Goal: Task Accomplishment & Management: Use online tool/utility

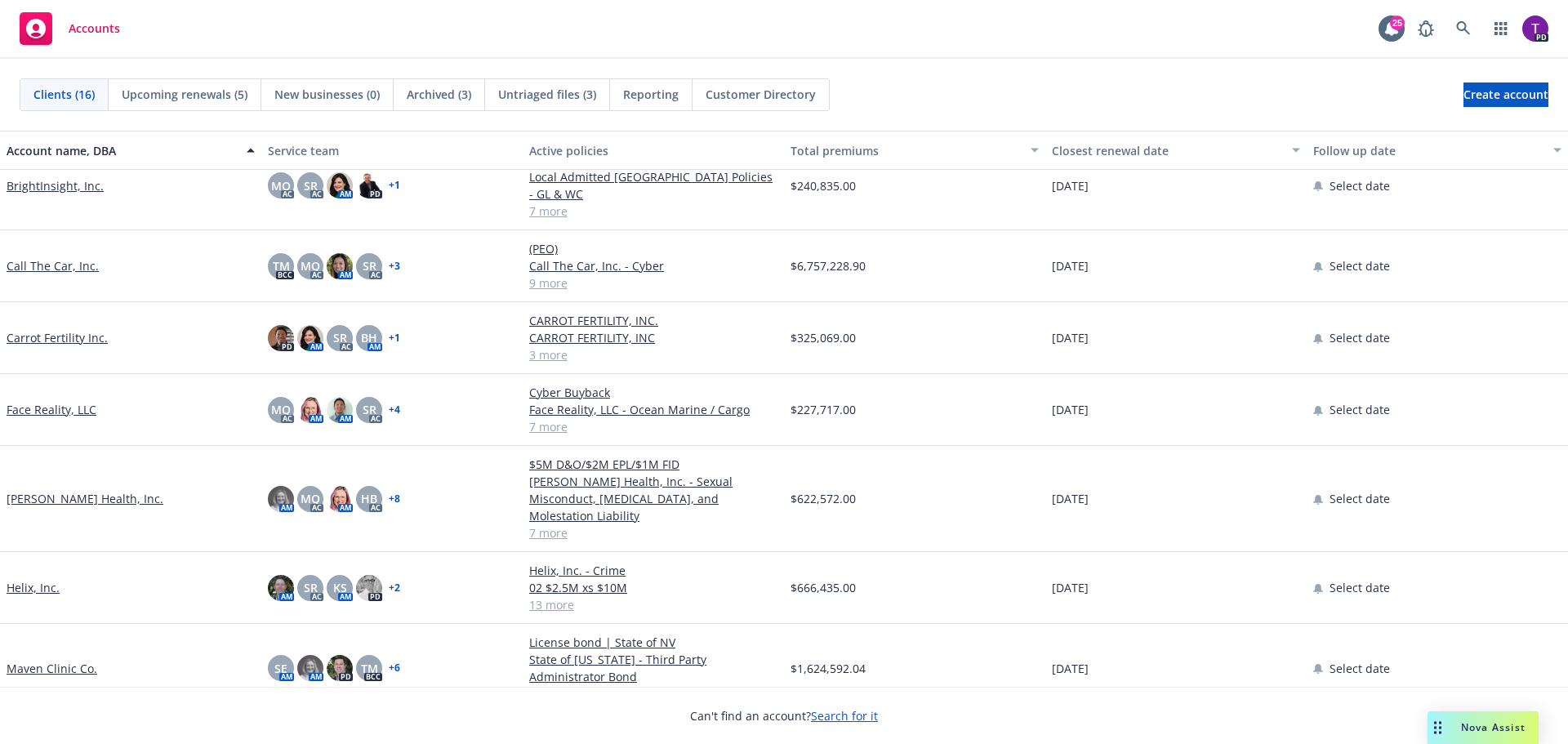
scroll to position [58, 0]
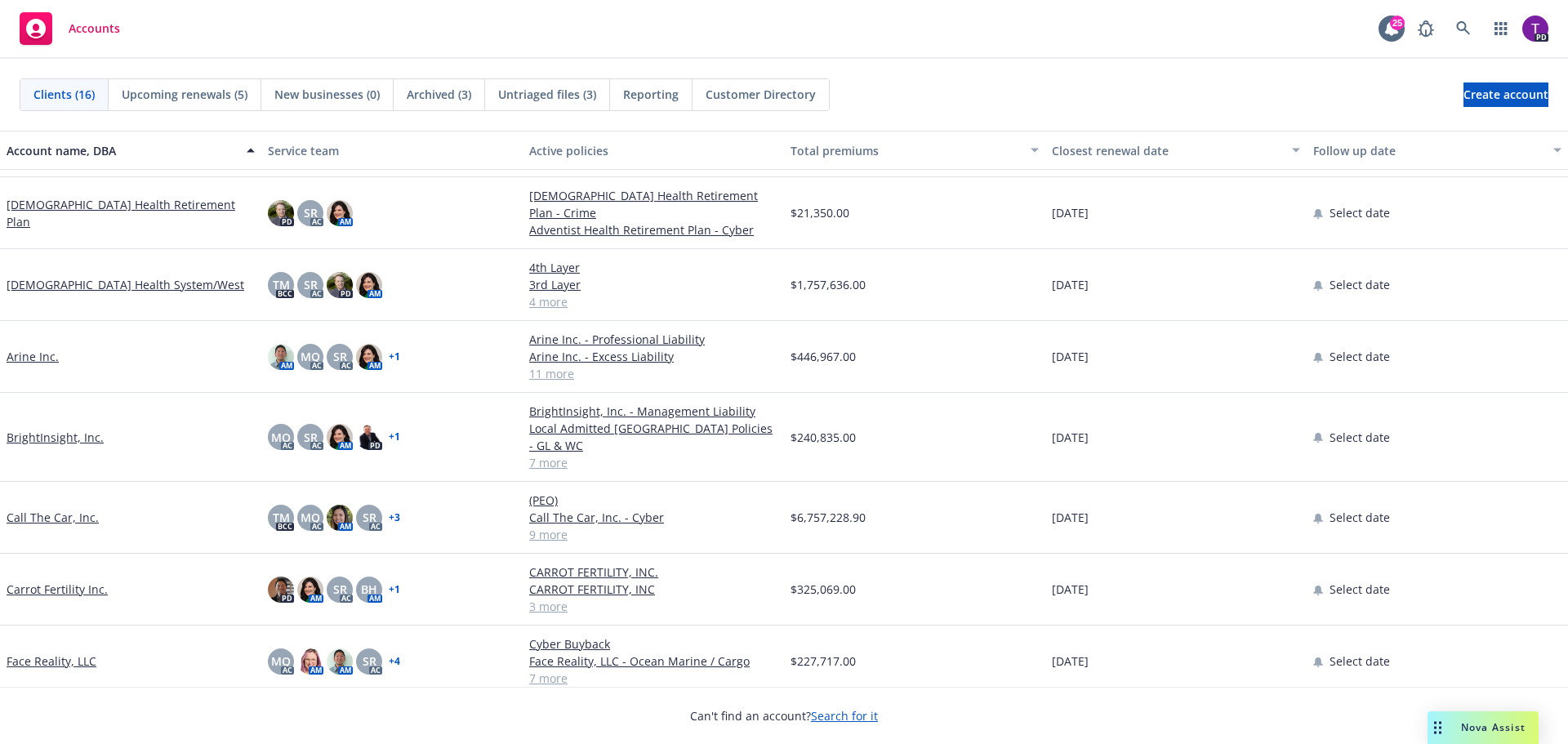
click at [36, 352] on link "Arine Inc." at bounding box center [33, 357] width 52 height 17
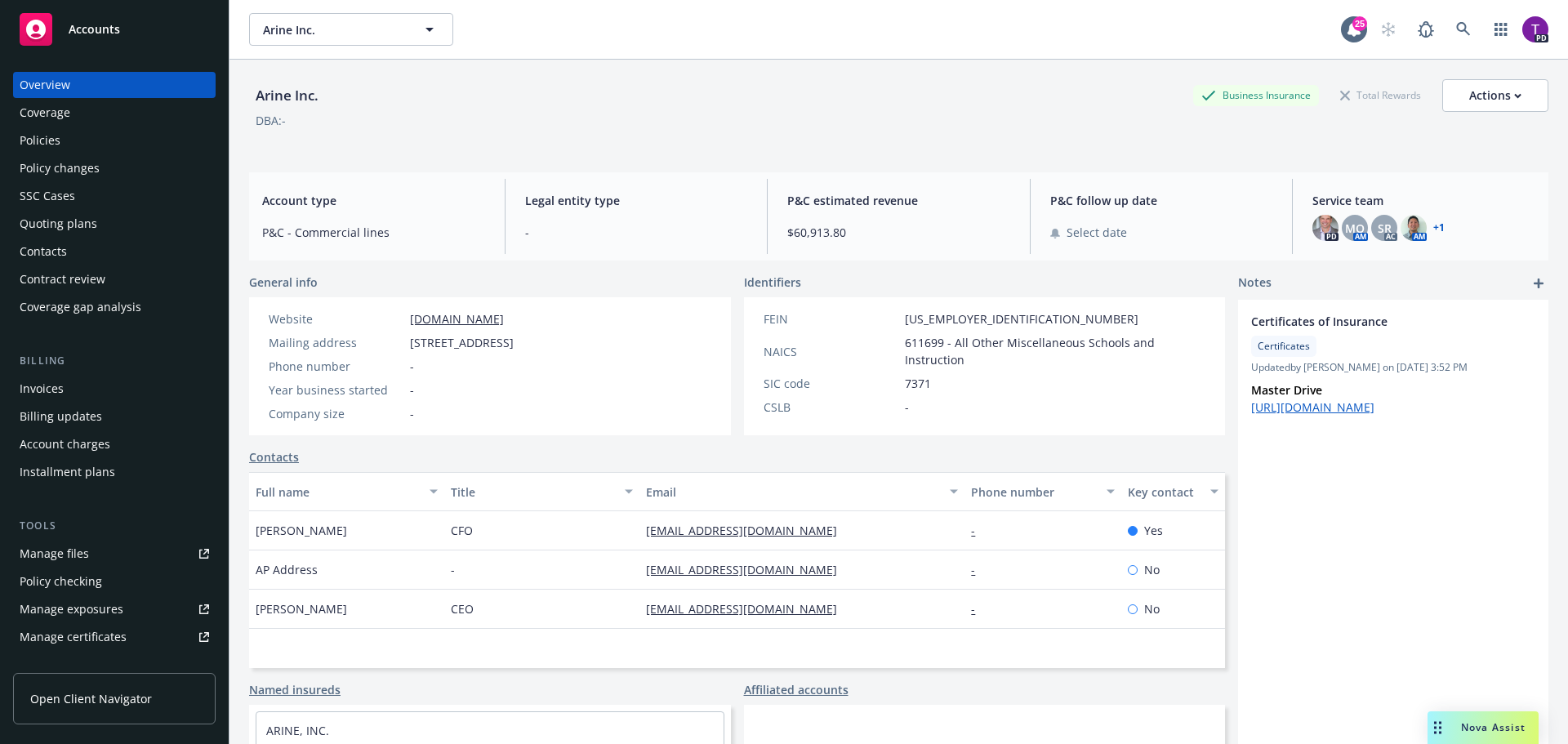
click at [71, 143] on div "Policies" at bounding box center [115, 141] width 189 height 26
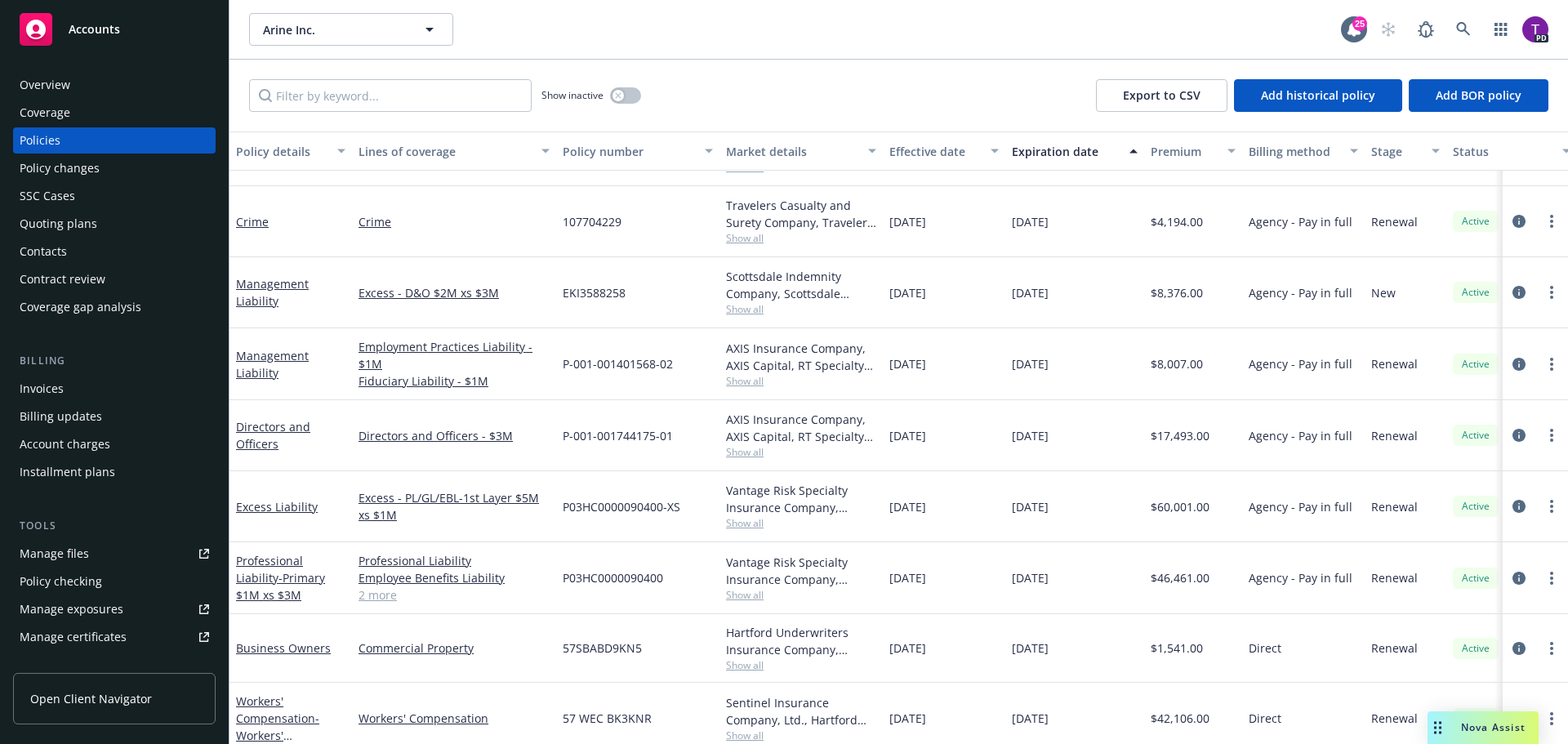
scroll to position [339, 0]
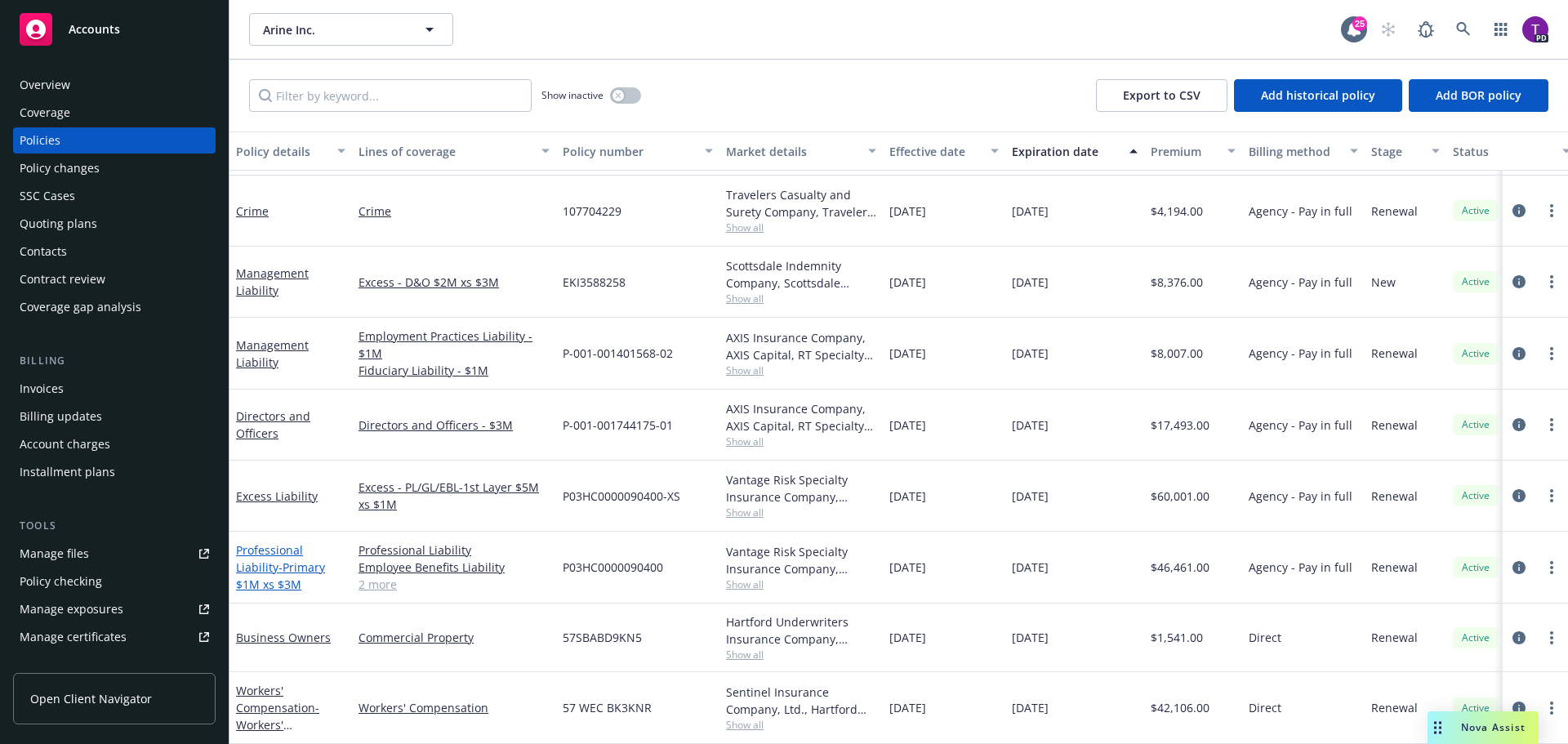
click at [310, 542] on link "Professional Liability - Primary $1M xs $3M" at bounding box center [281, 566] width 89 height 49
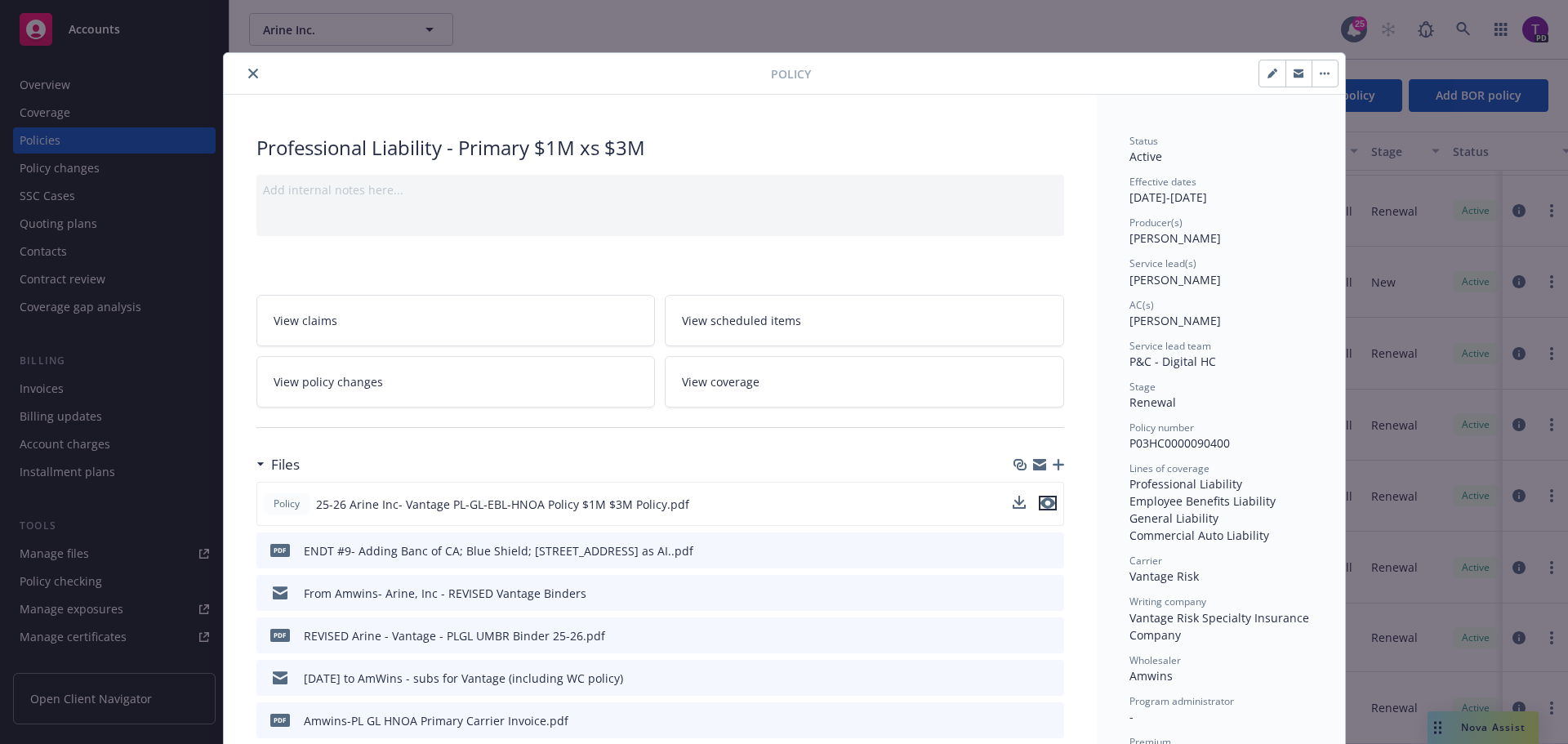
click at [1045, 501] on icon "preview file" at bounding box center [1048, 503] width 15 height 11
click at [248, 72] on icon "close" at bounding box center [253, 73] width 10 height 10
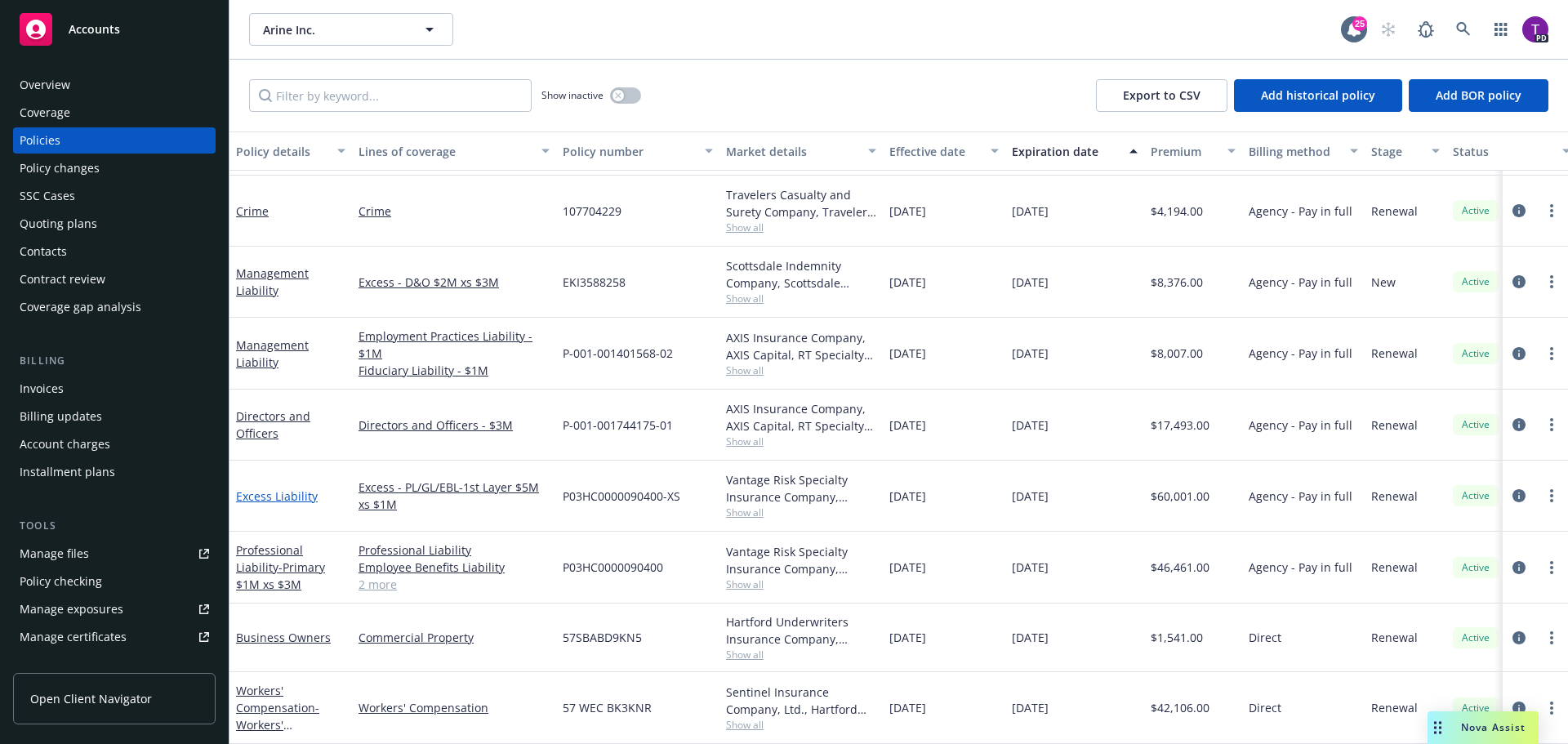
click at [292, 488] on link "Excess Liability" at bounding box center [277, 496] width 82 height 16
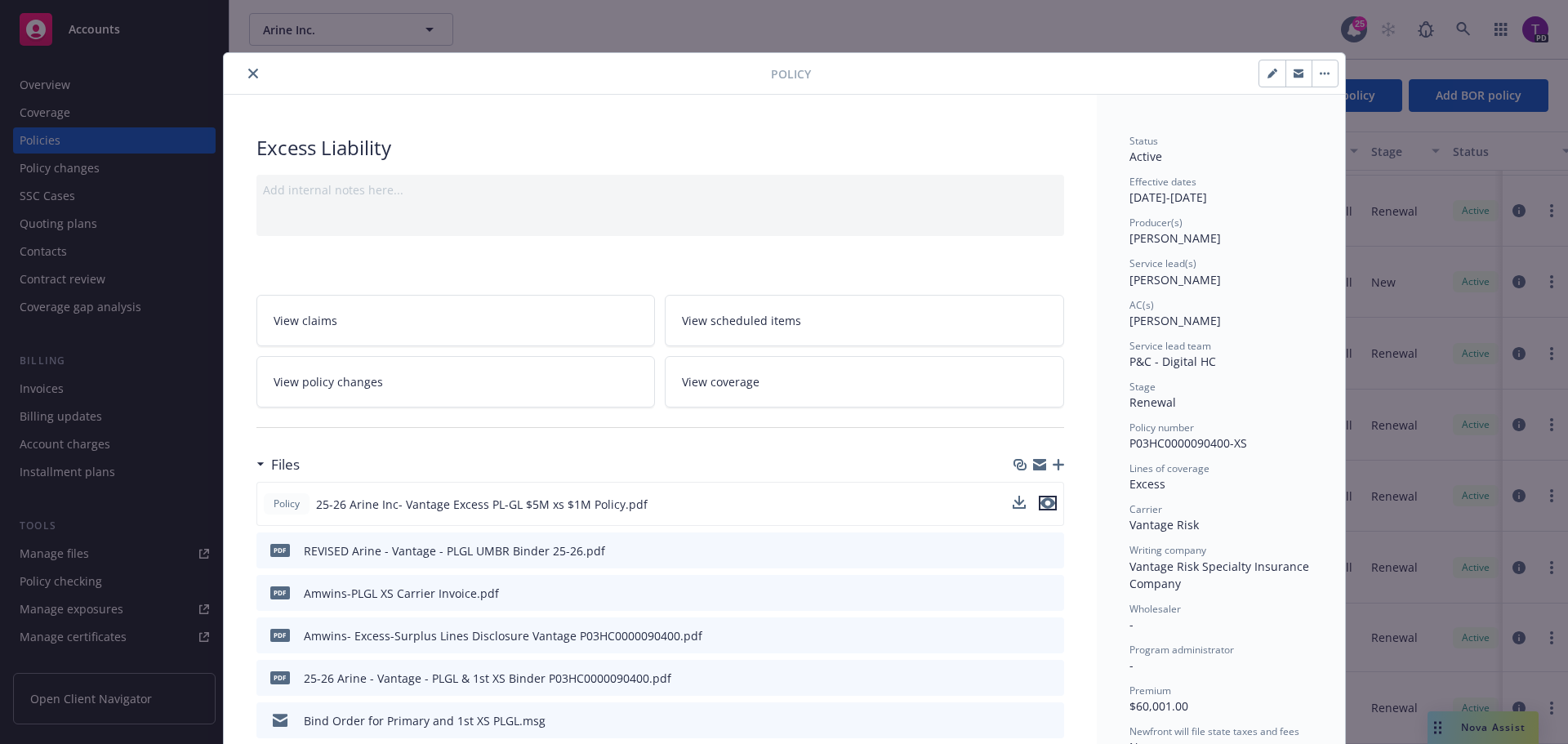
click at [1041, 503] on icon "preview file" at bounding box center [1048, 503] width 15 height 11
click at [248, 75] on icon "close" at bounding box center [253, 73] width 10 height 10
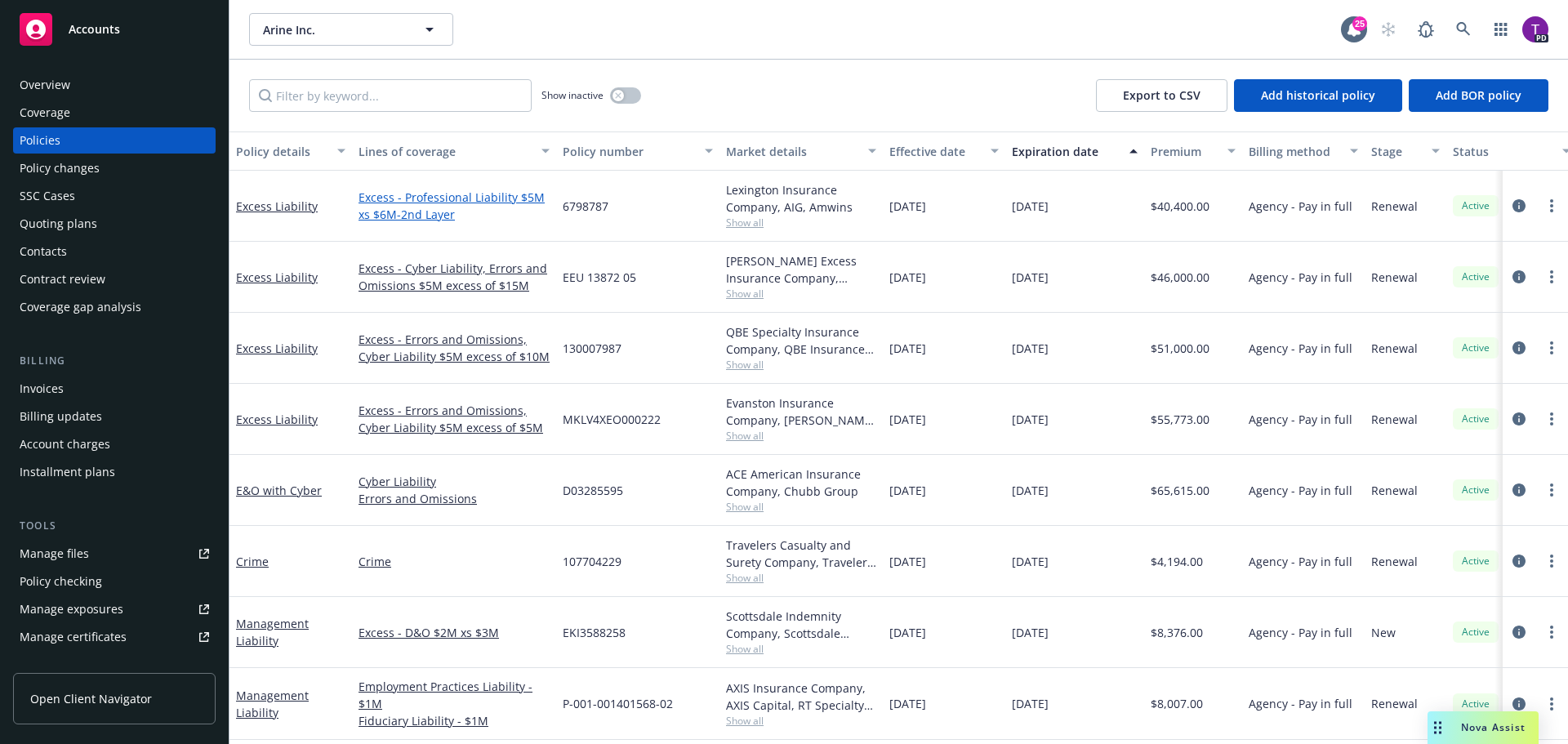
click at [433, 198] on link "Excess - Professional Liability $5M xs $6M-2nd Layer" at bounding box center [454, 205] width 191 height 34
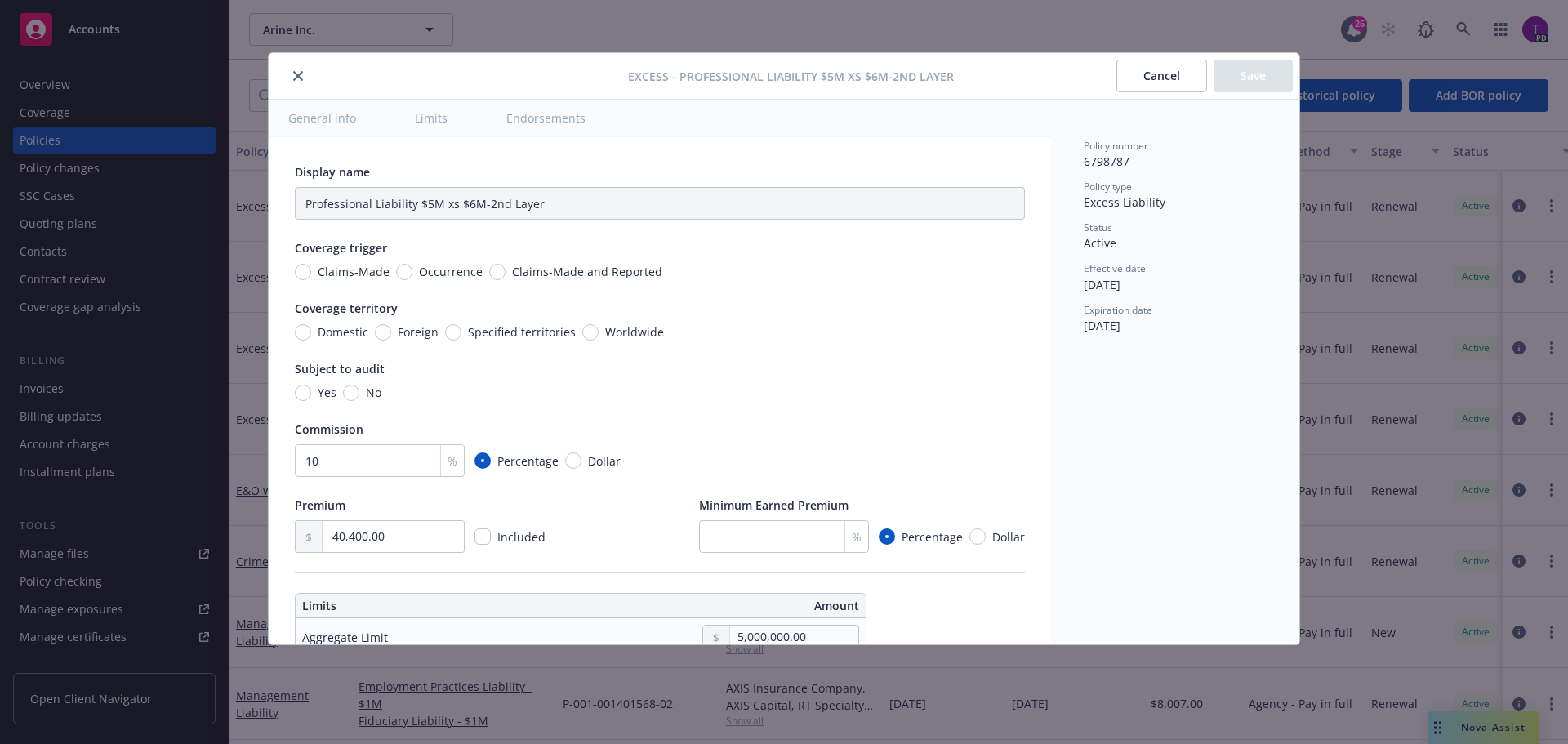
type input "Professional Liability $5M excess of $6M"
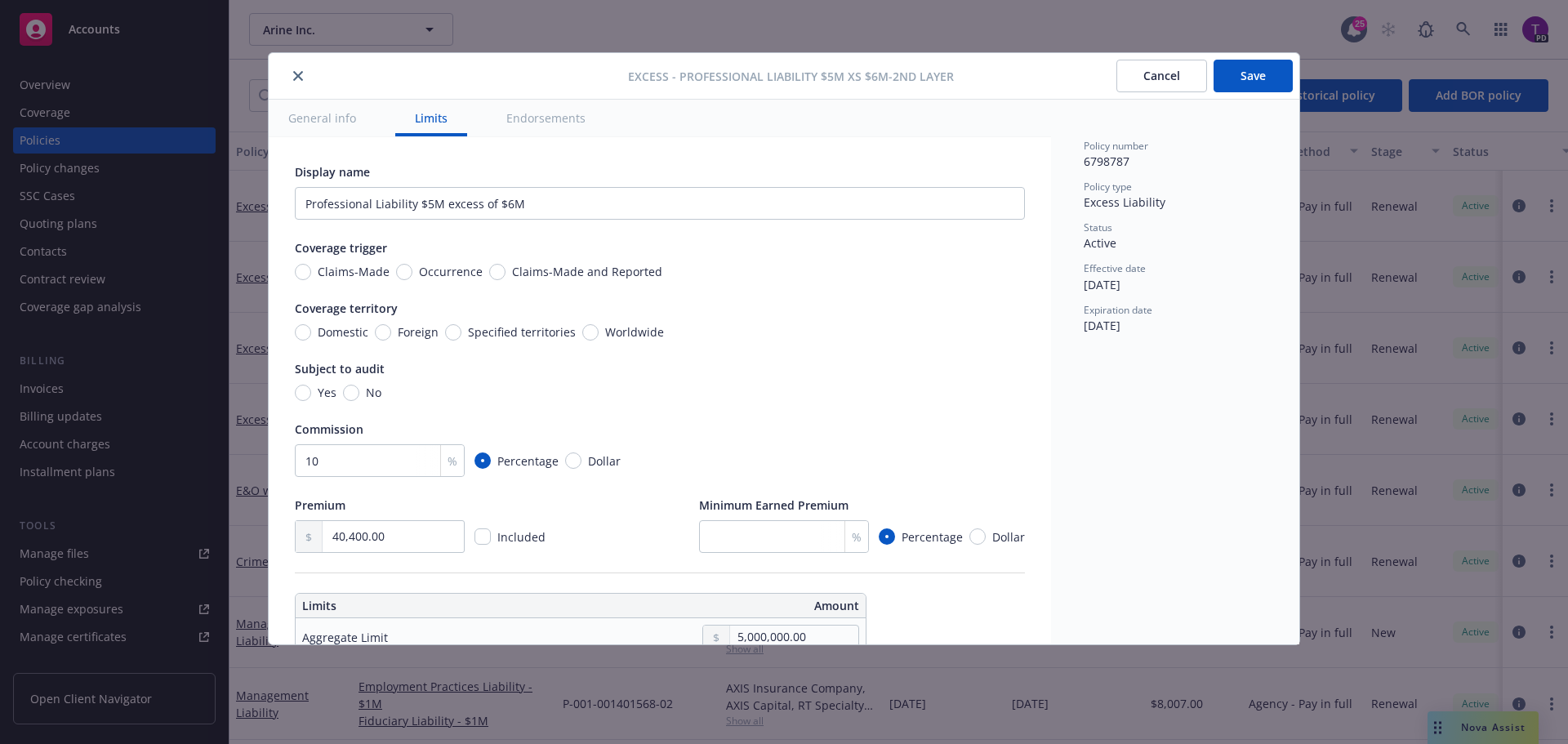
click at [296, 76] on icon "close" at bounding box center [298, 76] width 10 height 10
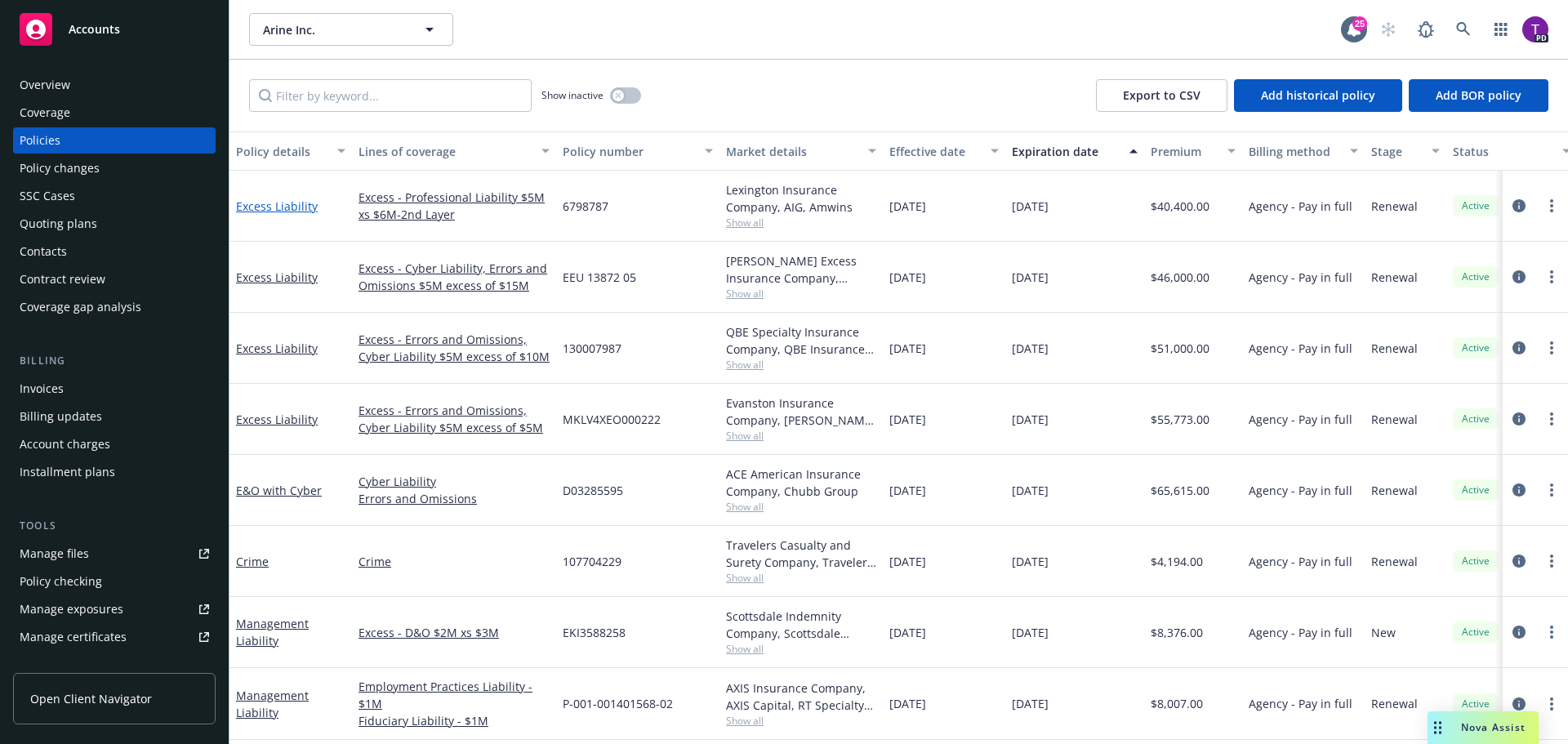
click at [295, 209] on link "Excess Liability" at bounding box center [277, 206] width 82 height 16
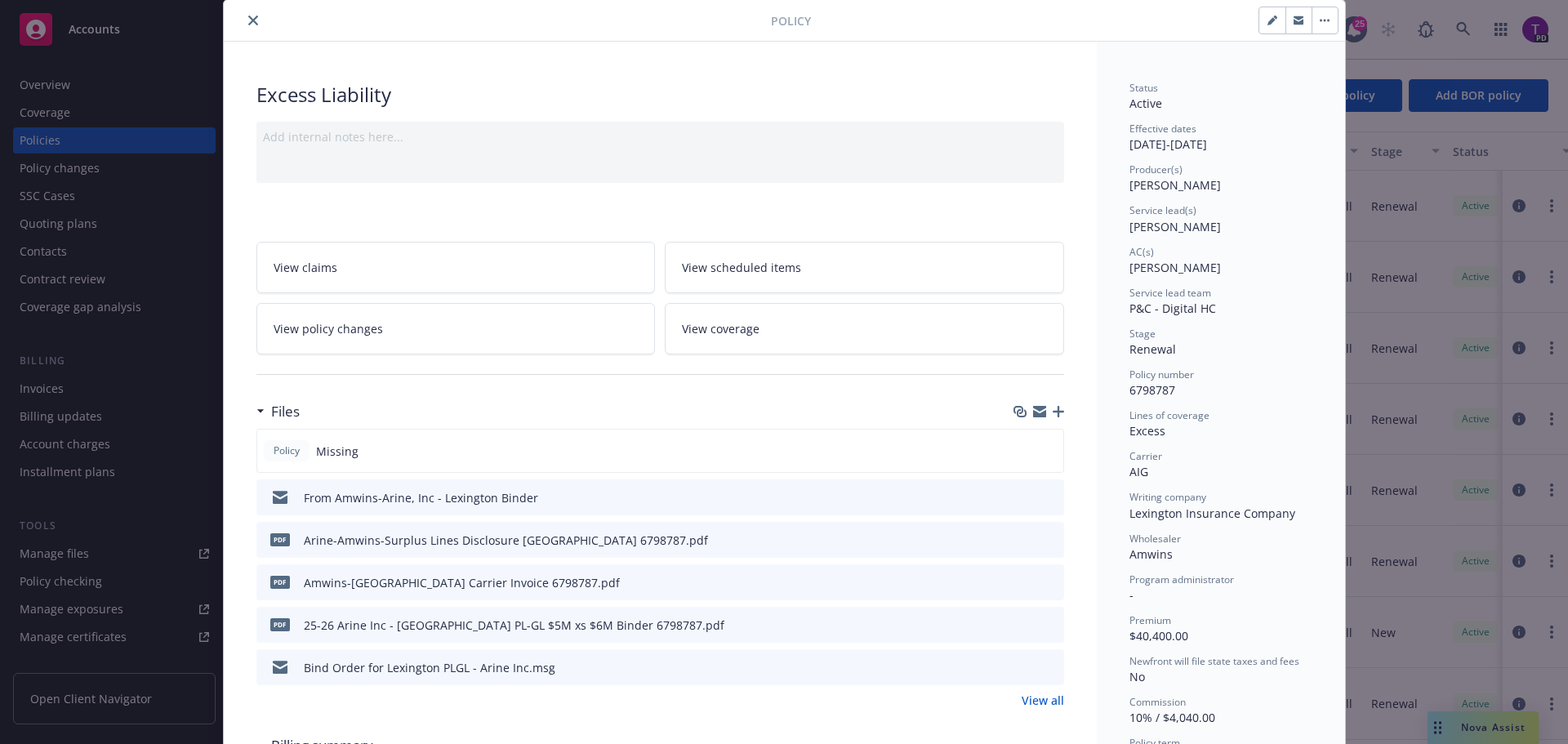
scroll to position [82, 0]
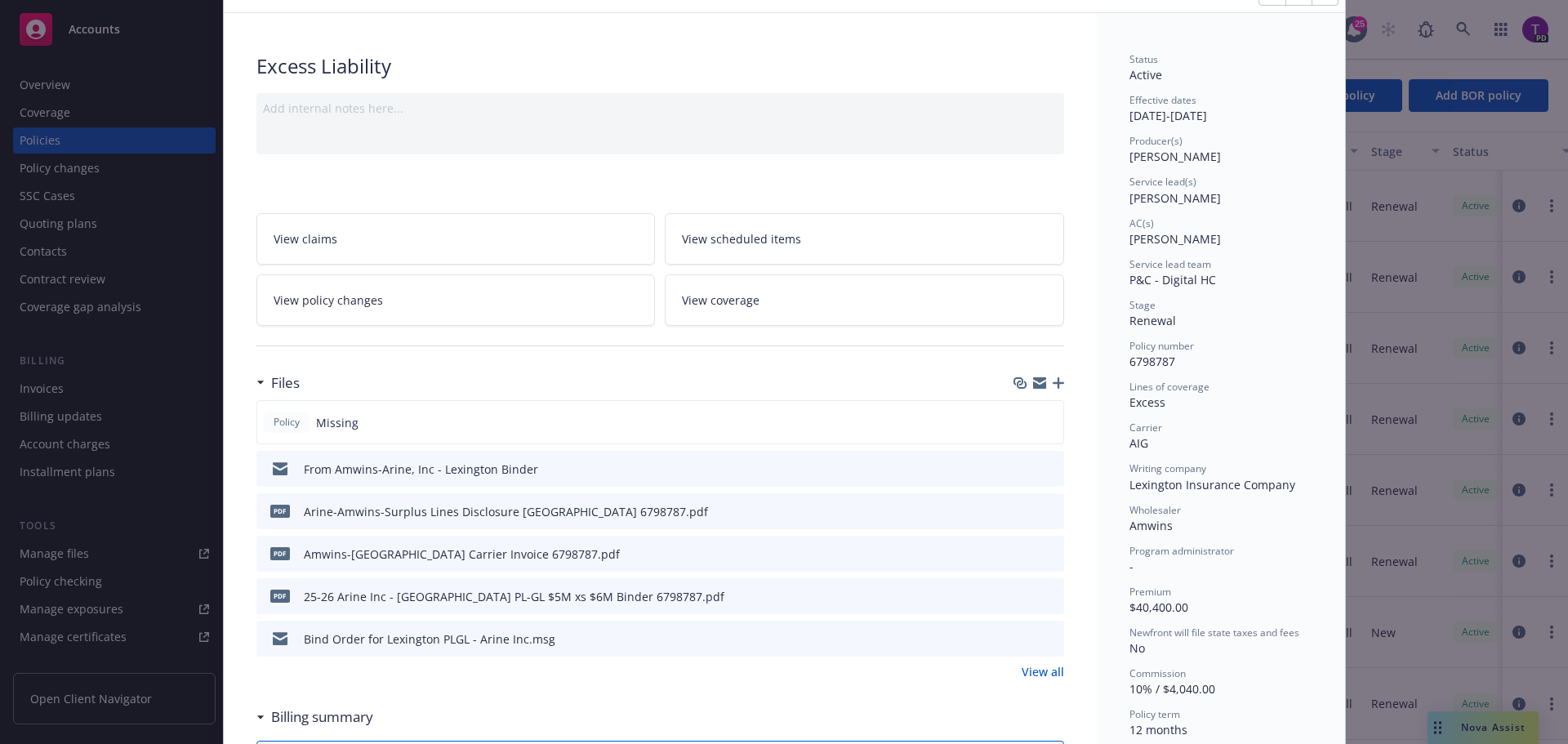
click at [1043, 594] on icon "preview file" at bounding box center [1049, 595] width 15 height 11
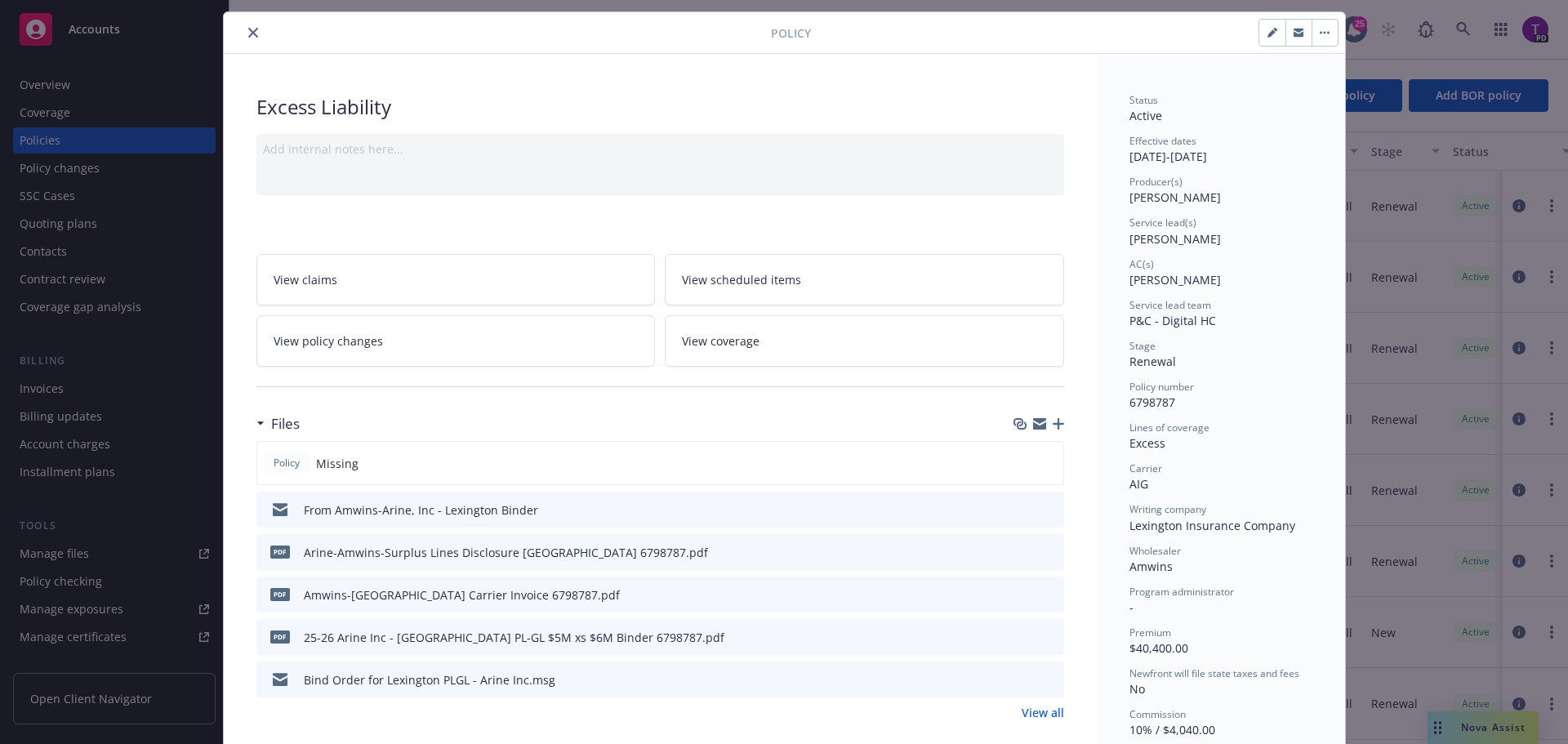
scroll to position [0, 0]
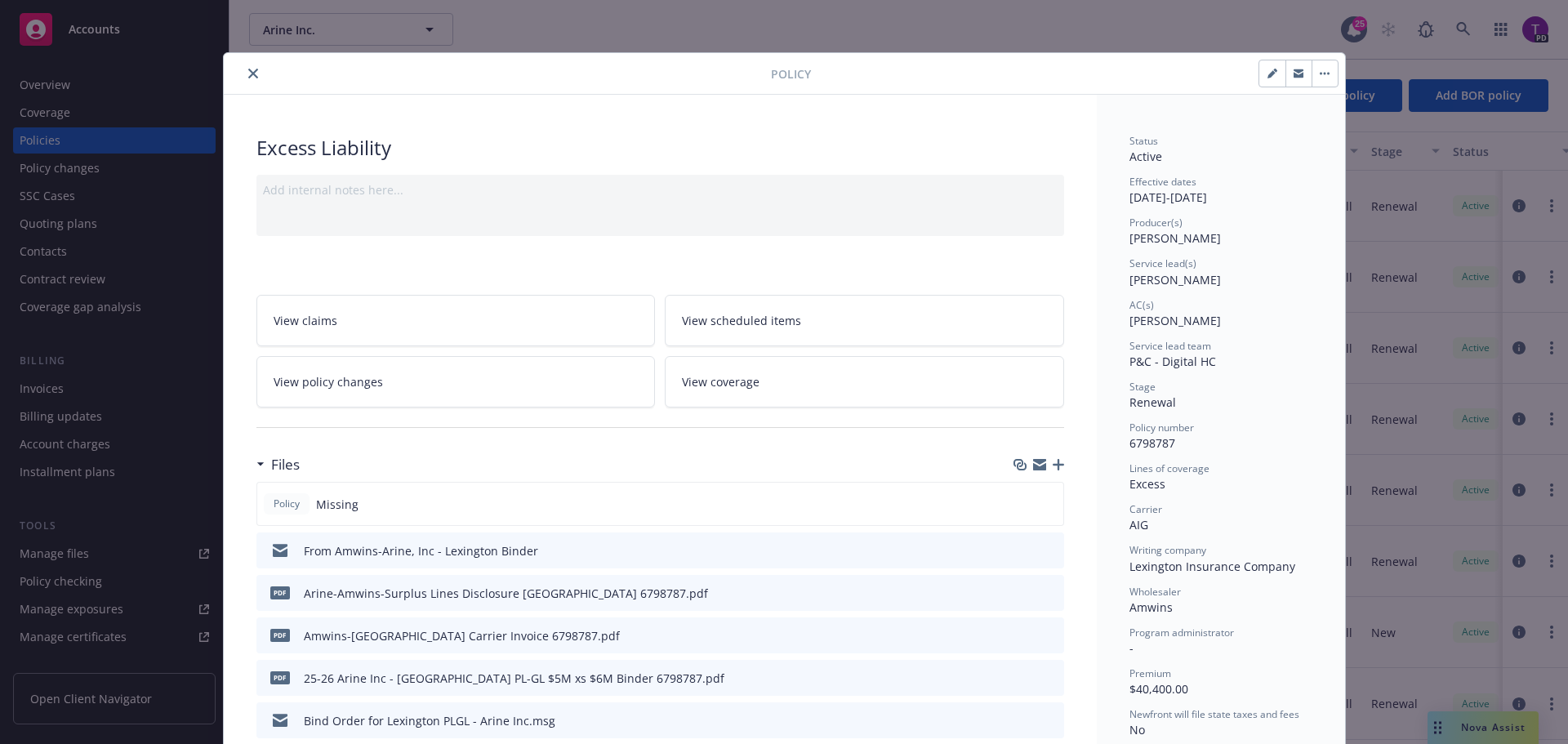
click at [248, 69] on icon "close" at bounding box center [253, 73] width 10 height 10
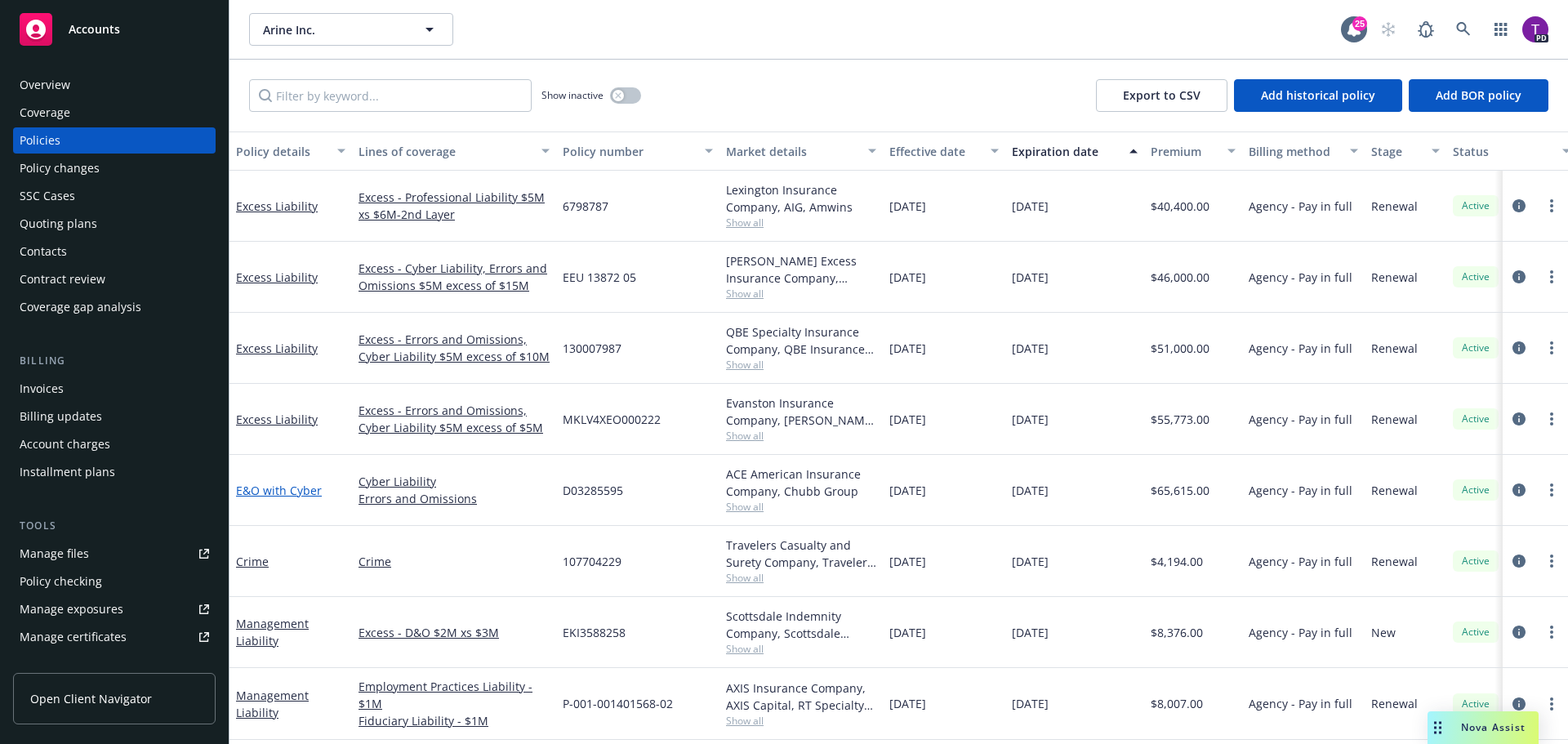
click at [283, 489] on link "E&O with Cyber" at bounding box center [279, 491] width 86 height 16
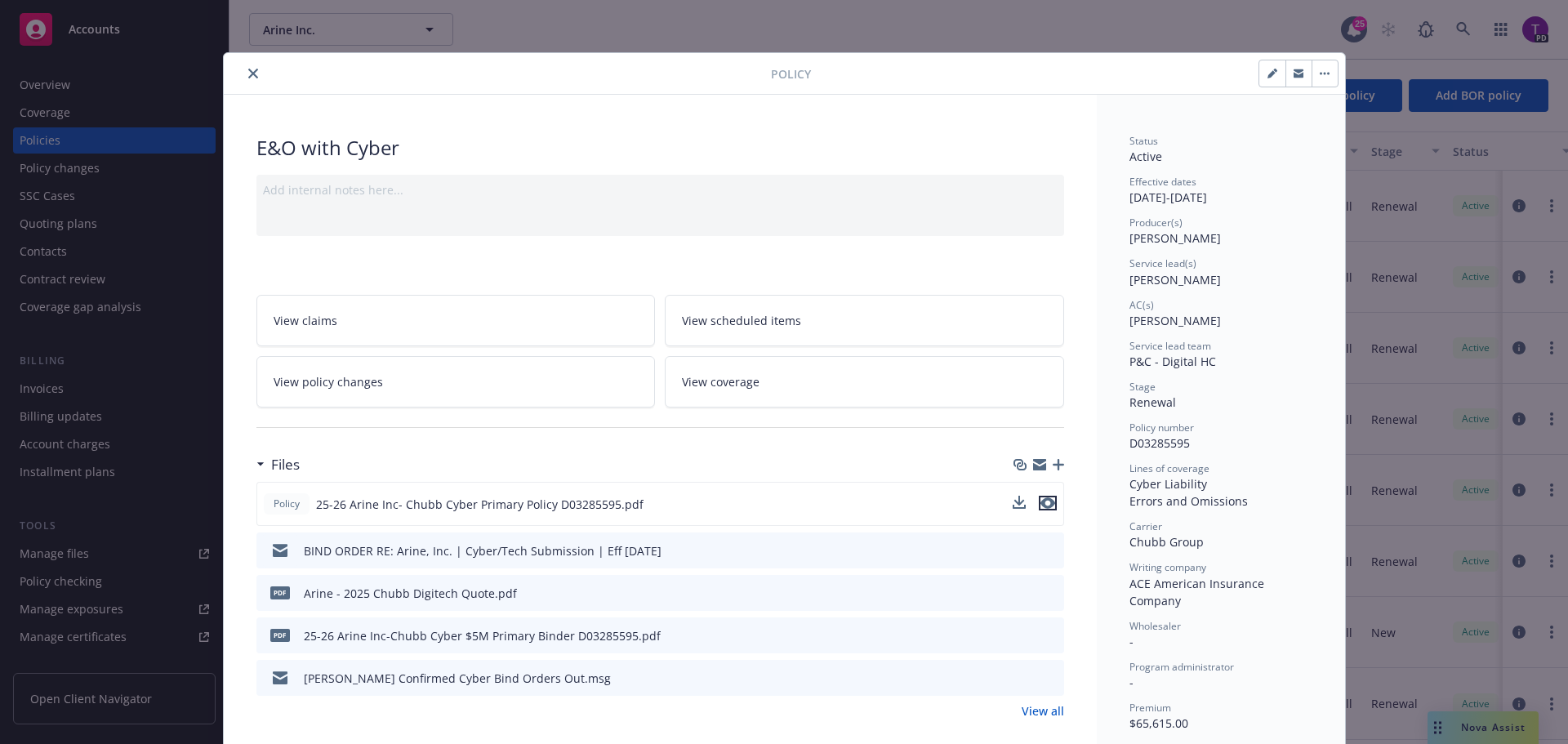
click at [1046, 504] on icon "preview file" at bounding box center [1048, 503] width 15 height 11
click at [248, 73] on icon "close" at bounding box center [253, 73] width 10 height 10
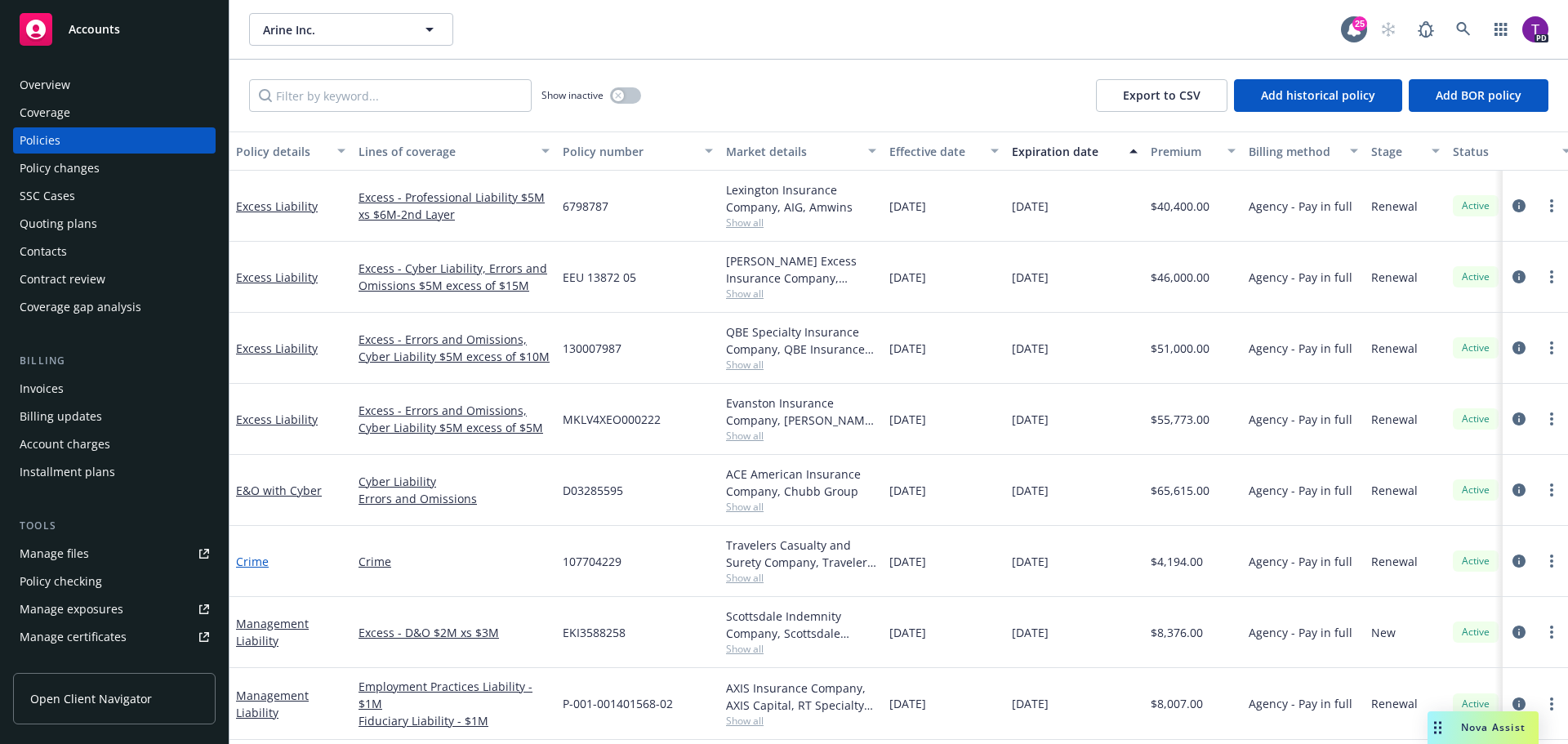
click at [257, 565] on link "Crime" at bounding box center [253, 561] width 33 height 16
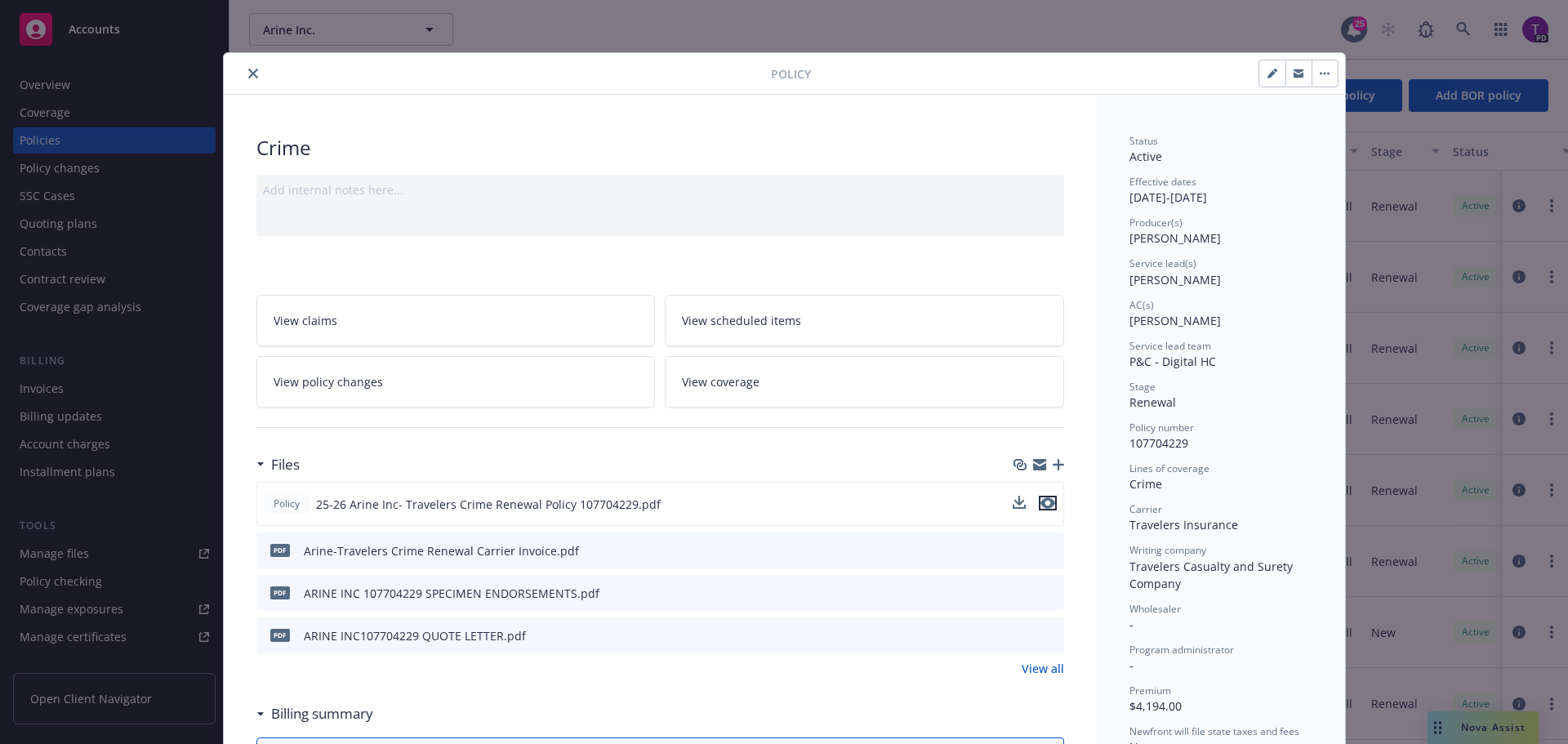
click at [1042, 503] on icon "preview file" at bounding box center [1048, 503] width 15 height 11
click at [251, 74] on icon "close" at bounding box center [253, 73] width 10 height 10
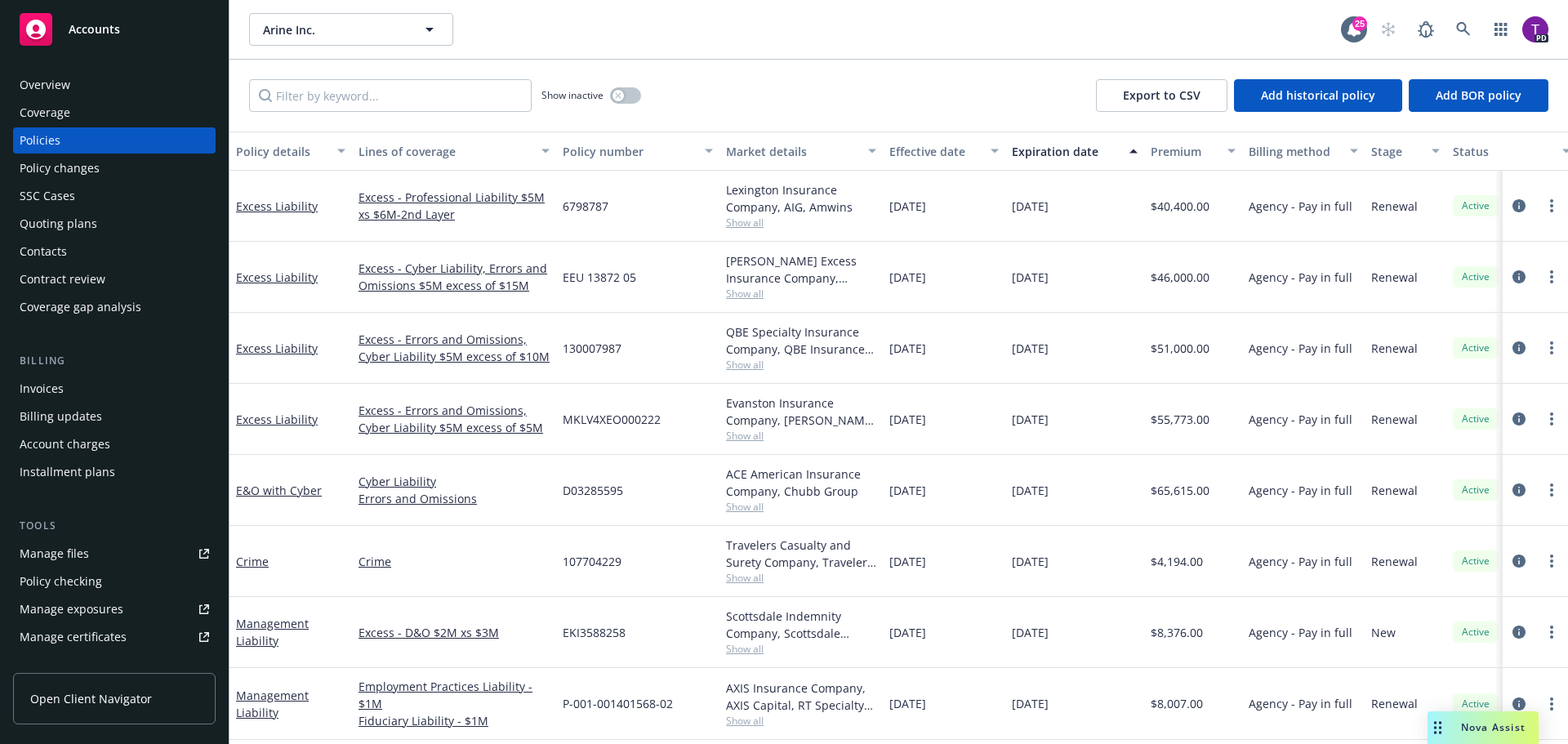
click at [155, 29] on div "Accounts" at bounding box center [115, 30] width 189 height 33
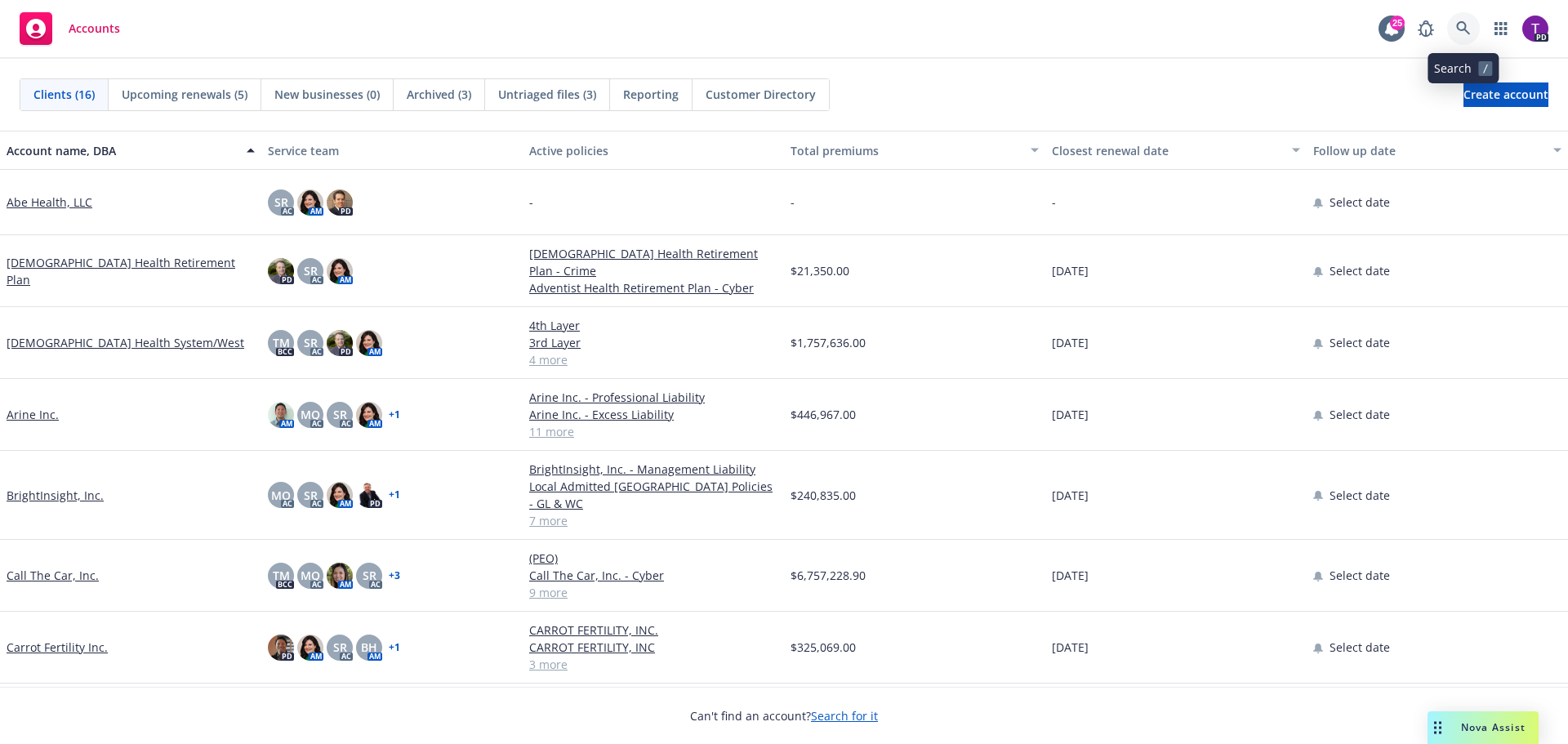
click at [1463, 30] on icon at bounding box center [1463, 28] width 14 height 14
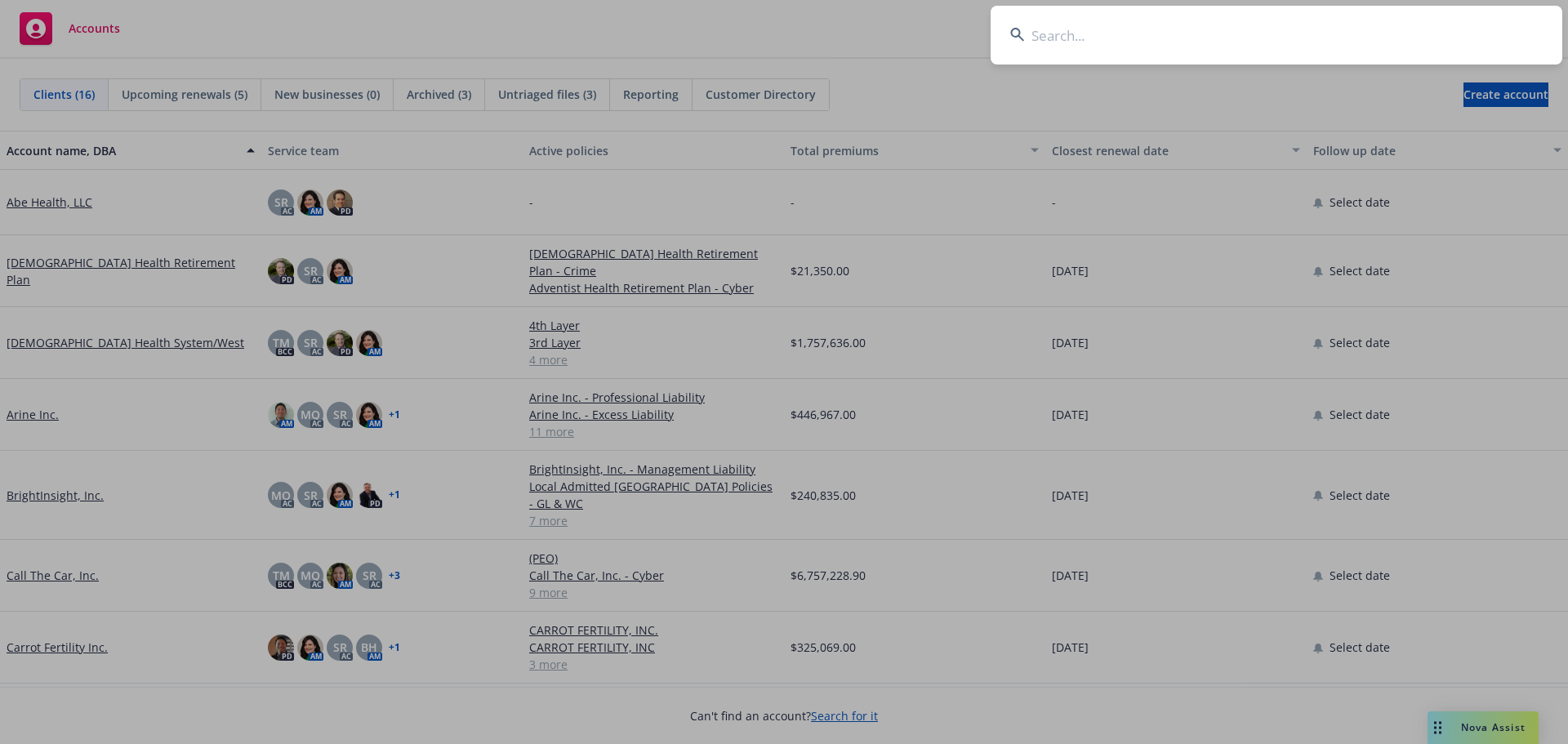
click at [1098, 43] on input at bounding box center [1276, 36] width 572 height 59
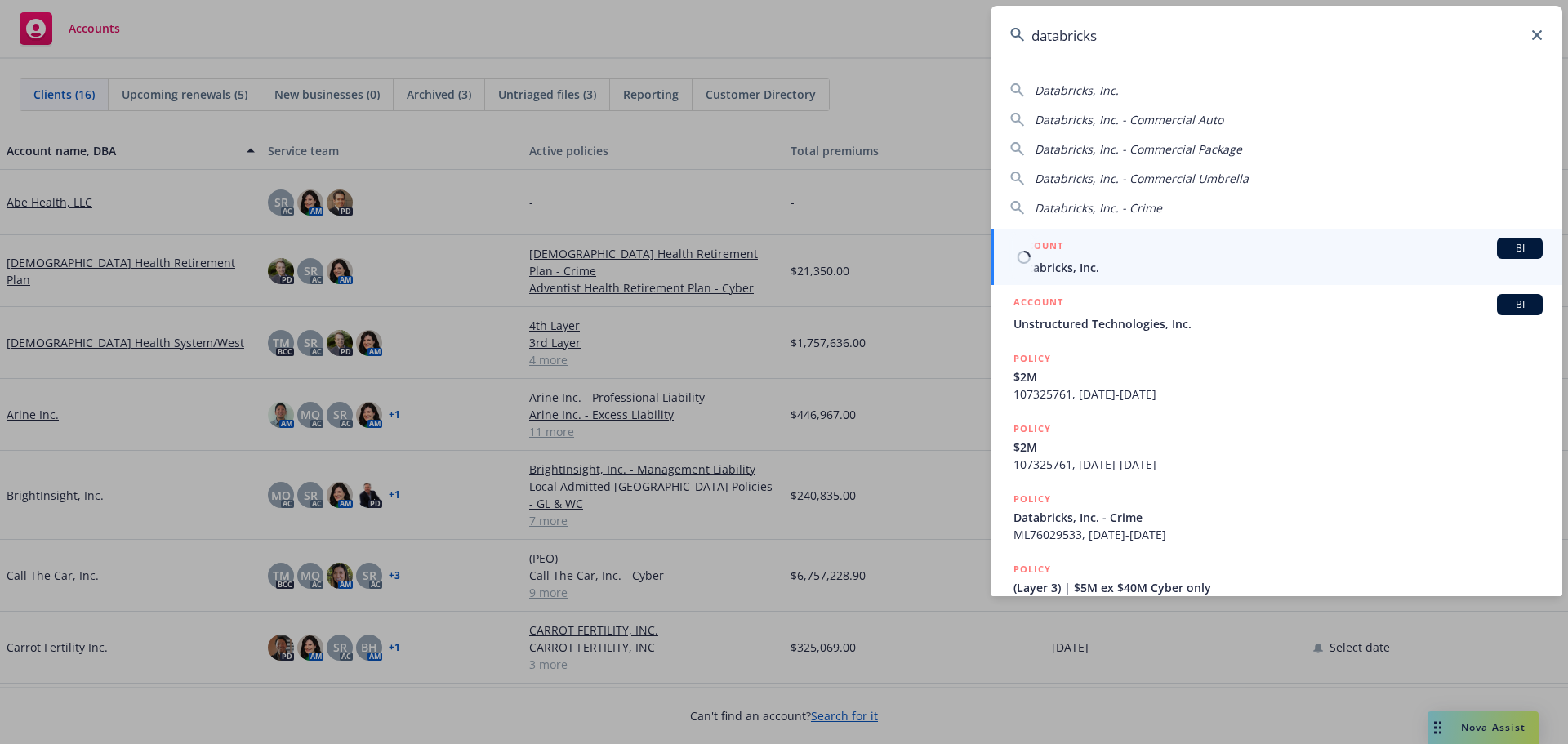
type input "databricks"
click at [1133, 260] on span "Databricks, Inc." at bounding box center [1278, 267] width 529 height 17
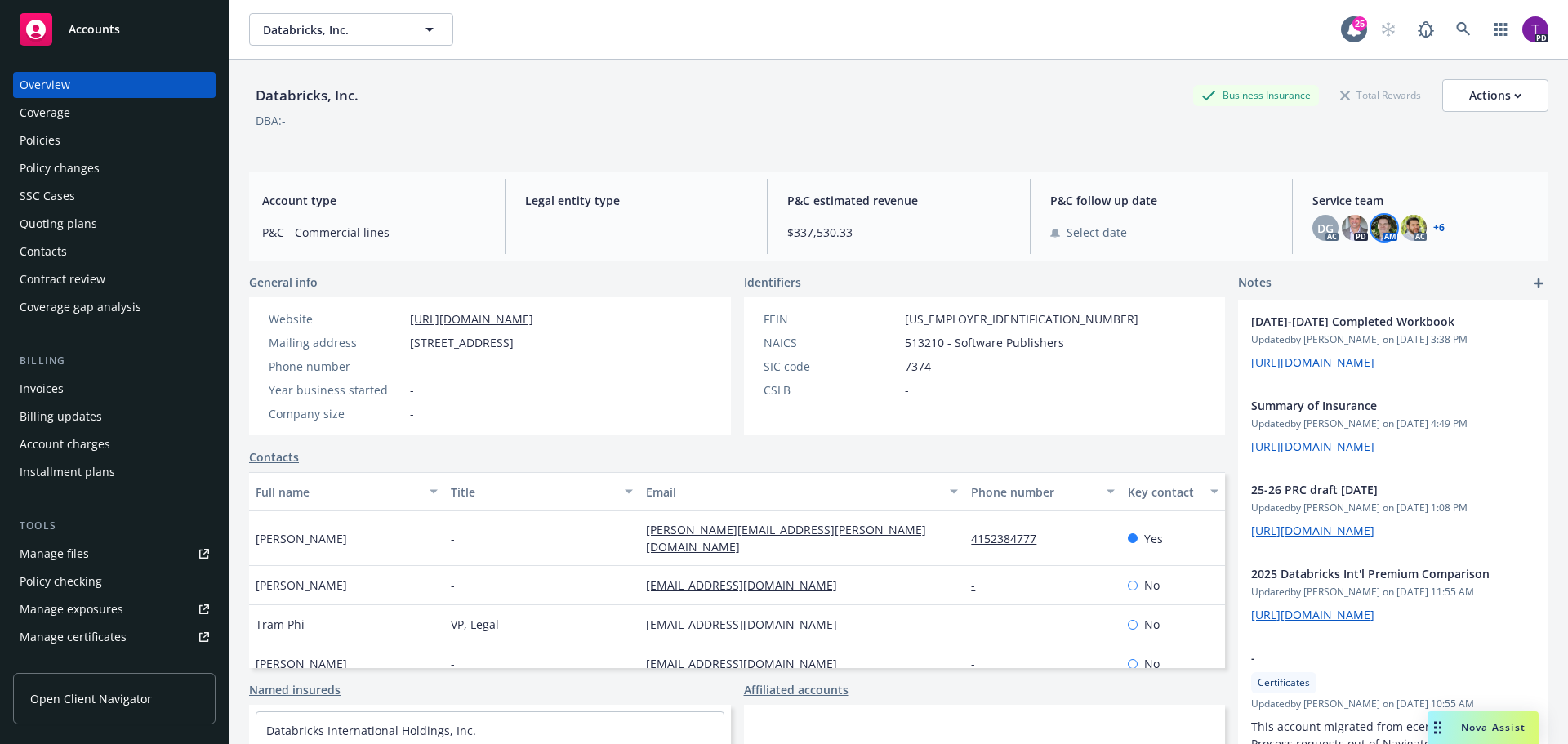
click at [1372, 227] on img at bounding box center [1385, 227] width 26 height 26
click at [1365, 265] on link "close" at bounding box center [1364, 271] width 20 height 20
click at [1433, 227] on link "+ 6" at bounding box center [1439, 227] width 11 height 10
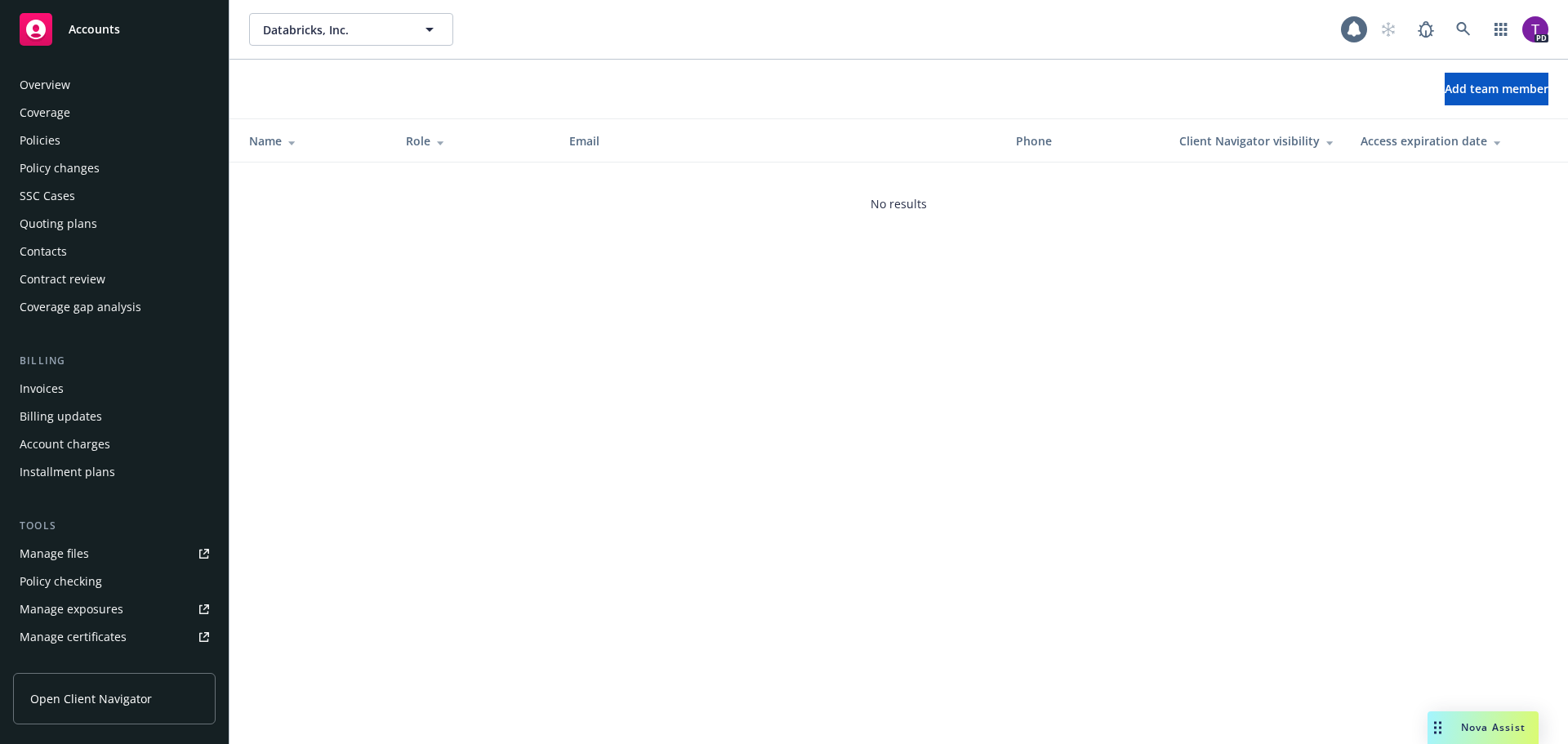
scroll to position [375, 0]
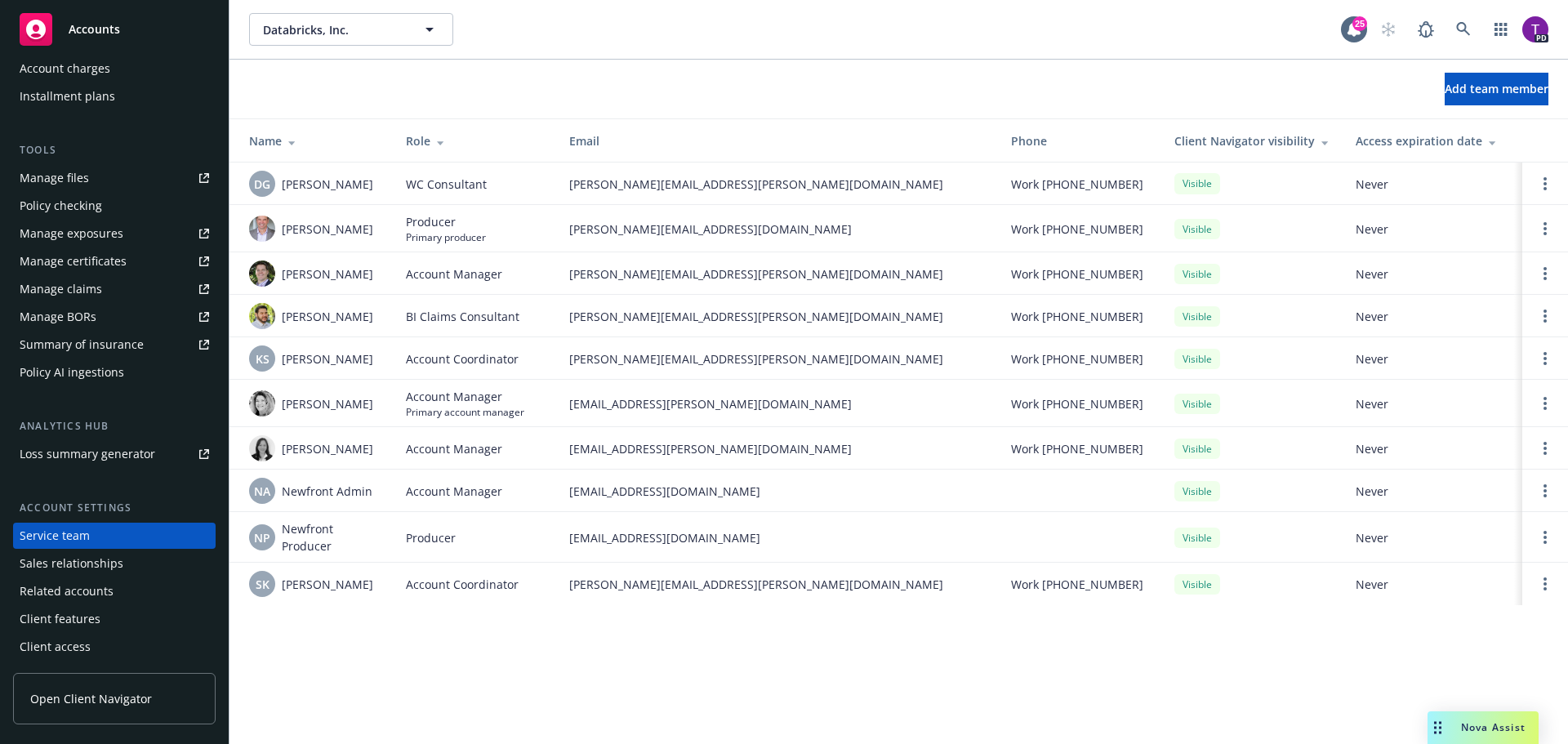
click at [72, 25] on span "Accounts" at bounding box center [94, 29] width 51 height 13
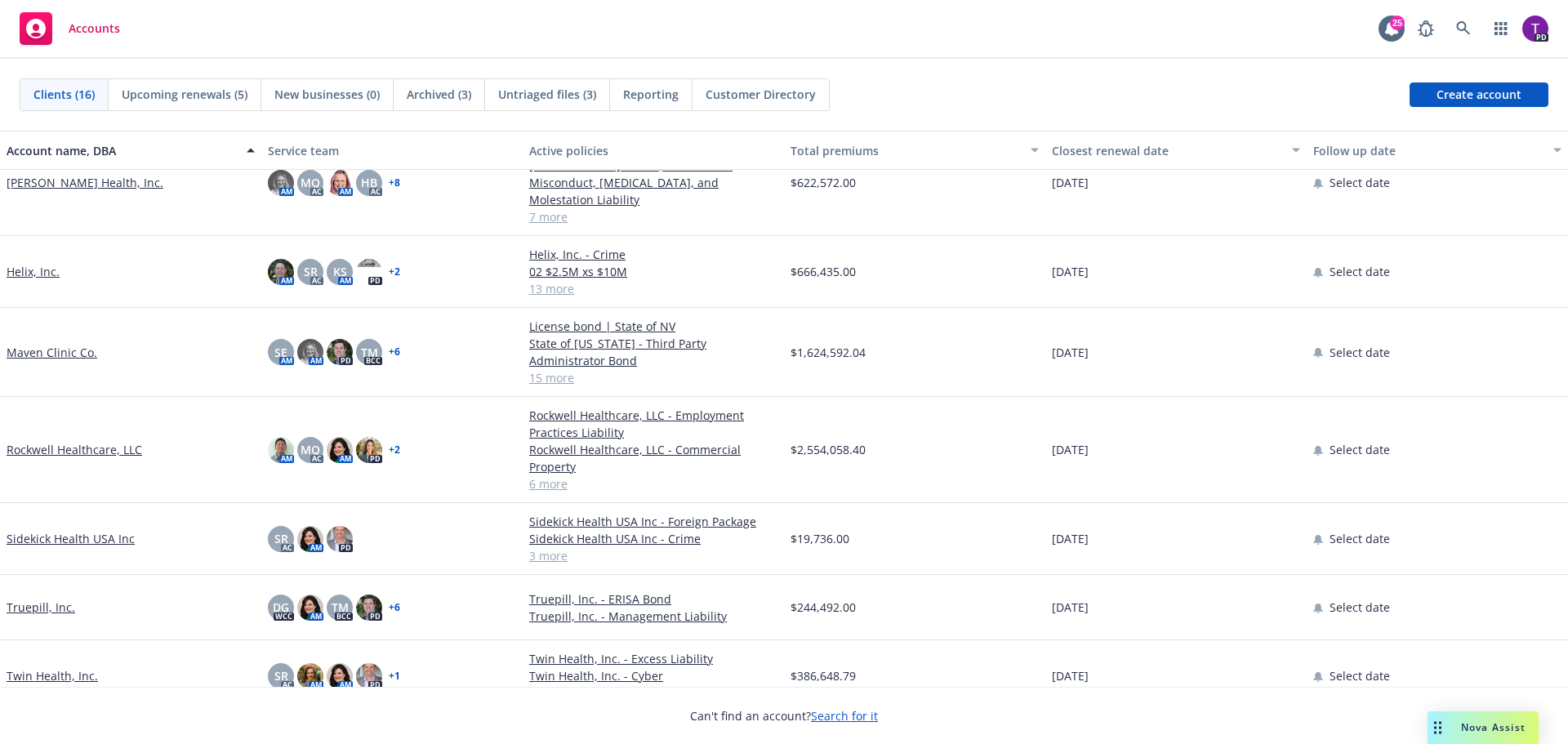
scroll to position [642, 0]
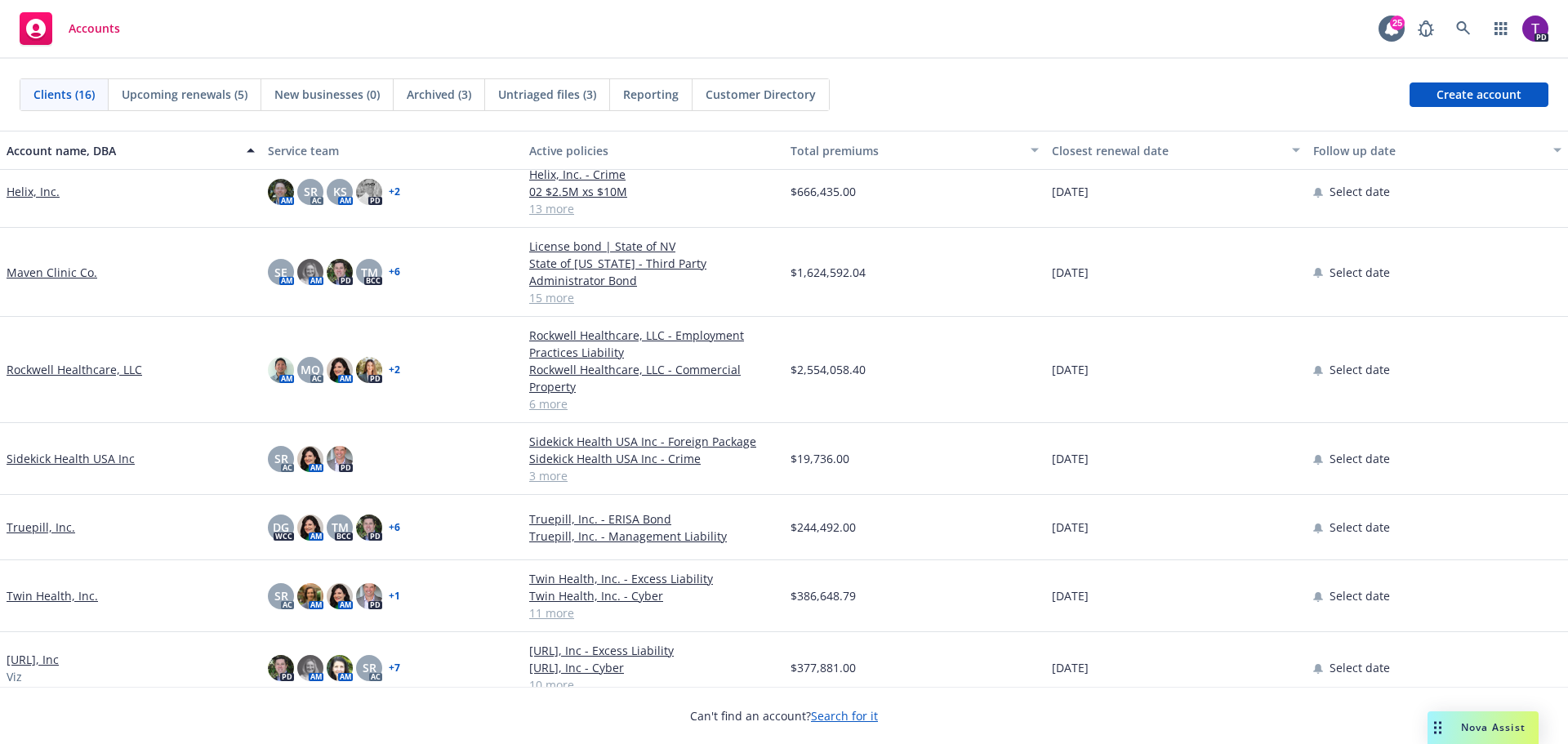
click at [33, 183] on link "Helix, Inc." at bounding box center [33, 192] width 53 height 17
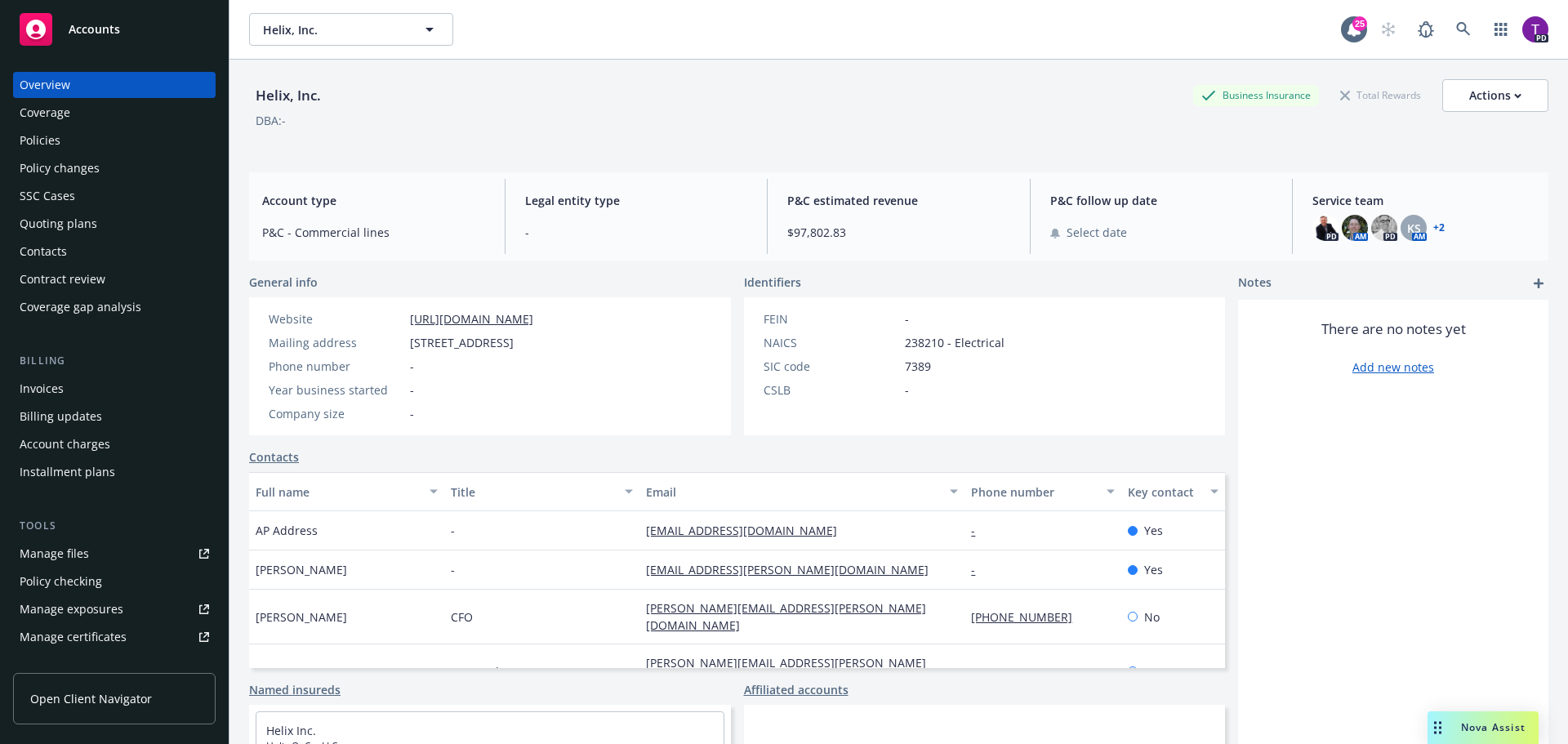
click at [68, 149] on div "Policies" at bounding box center [115, 141] width 189 height 26
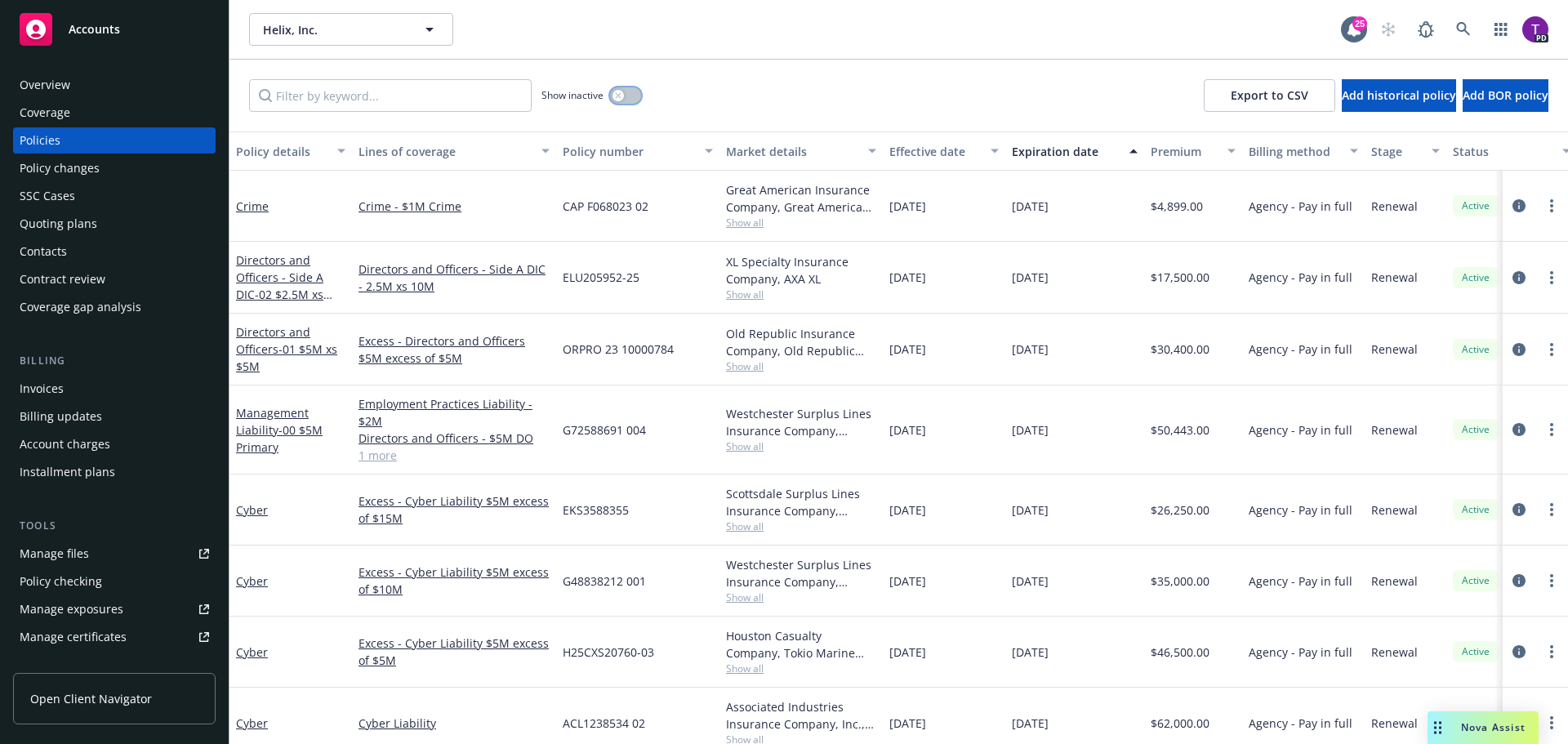
click at [621, 95] on icon "button" at bounding box center [619, 95] width 7 height 7
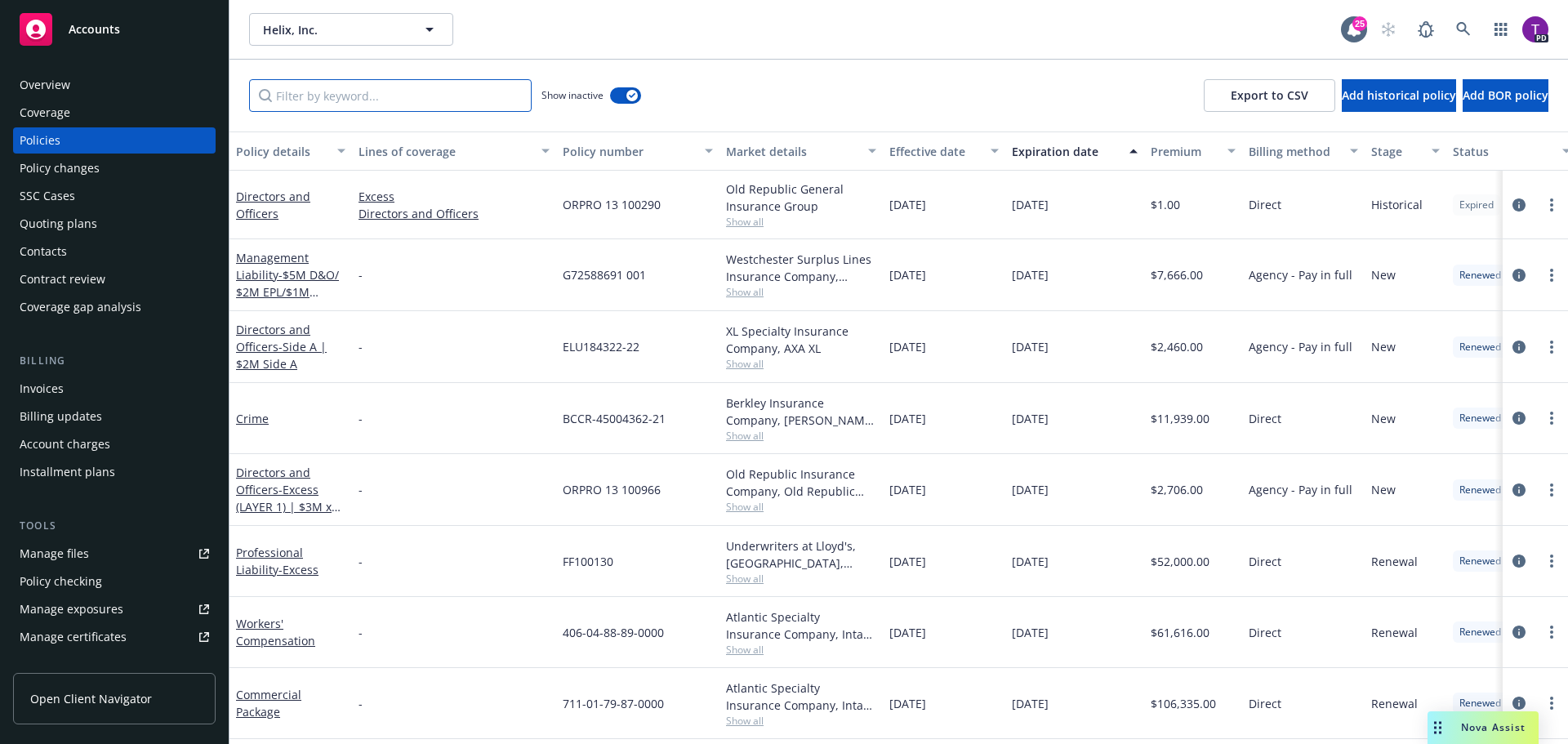
click at [424, 97] on input "Filter by keyword..." at bounding box center [390, 95] width 282 height 33
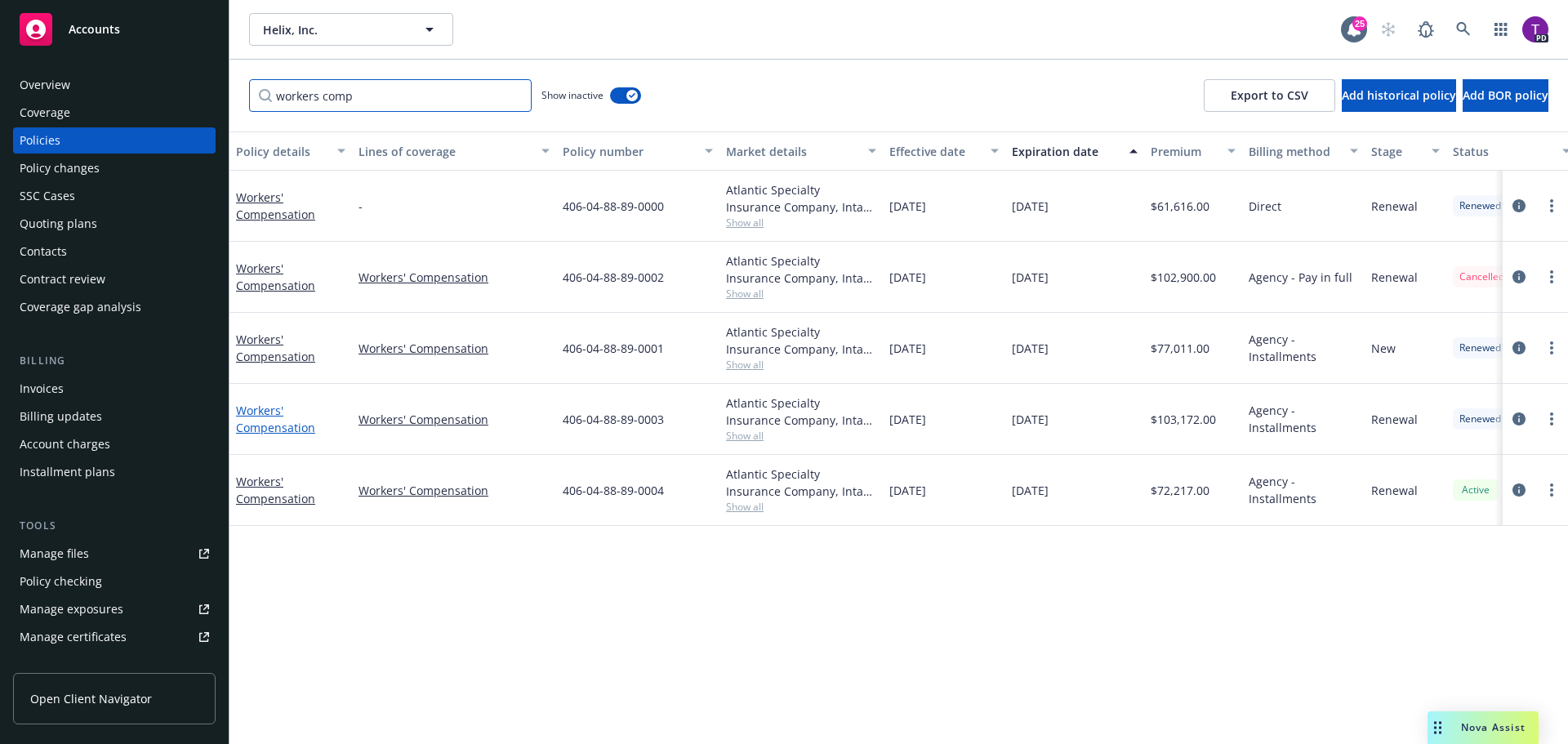
type input "workers comp"
click at [263, 420] on link "Workers' Compensation" at bounding box center [275, 419] width 79 height 33
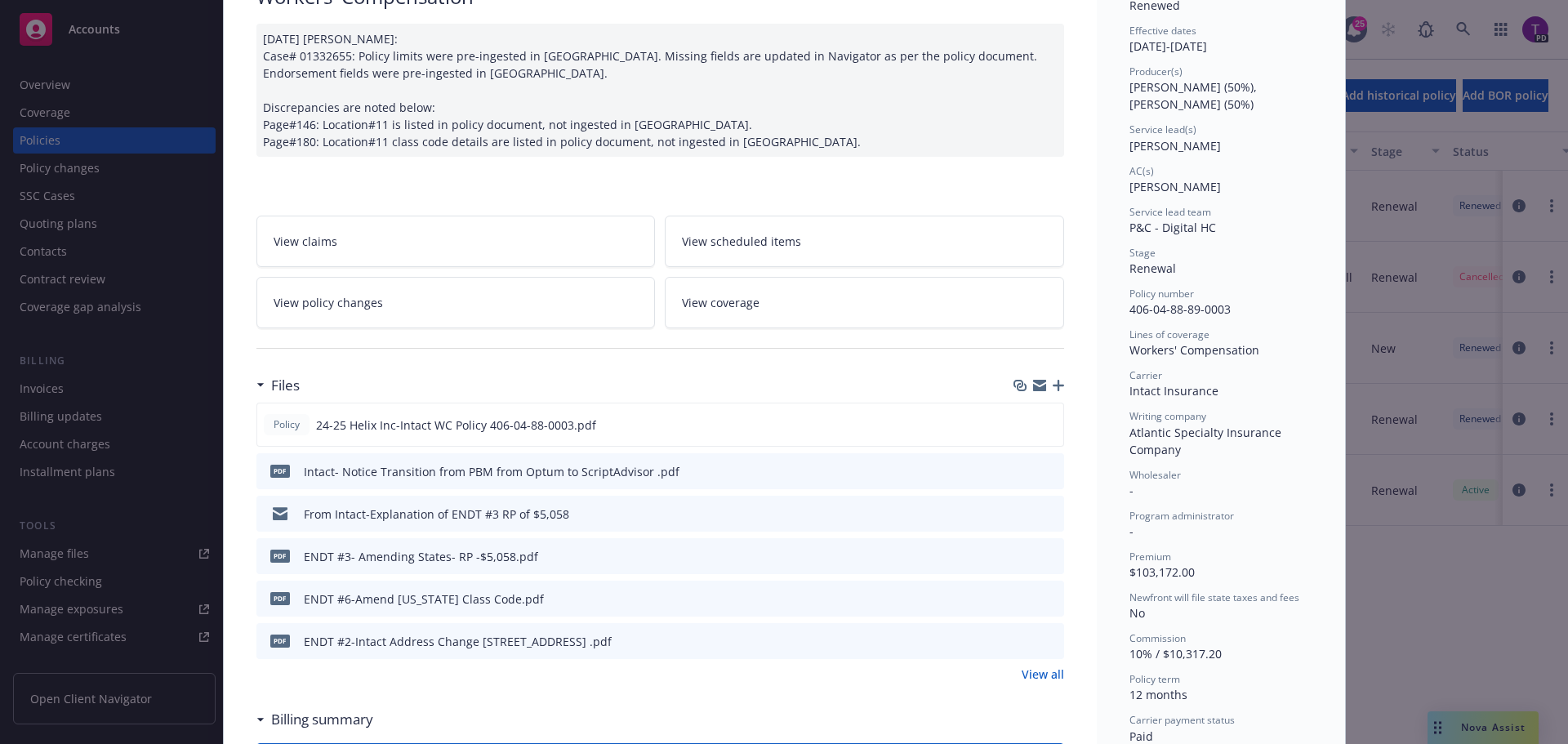
scroll to position [163, 0]
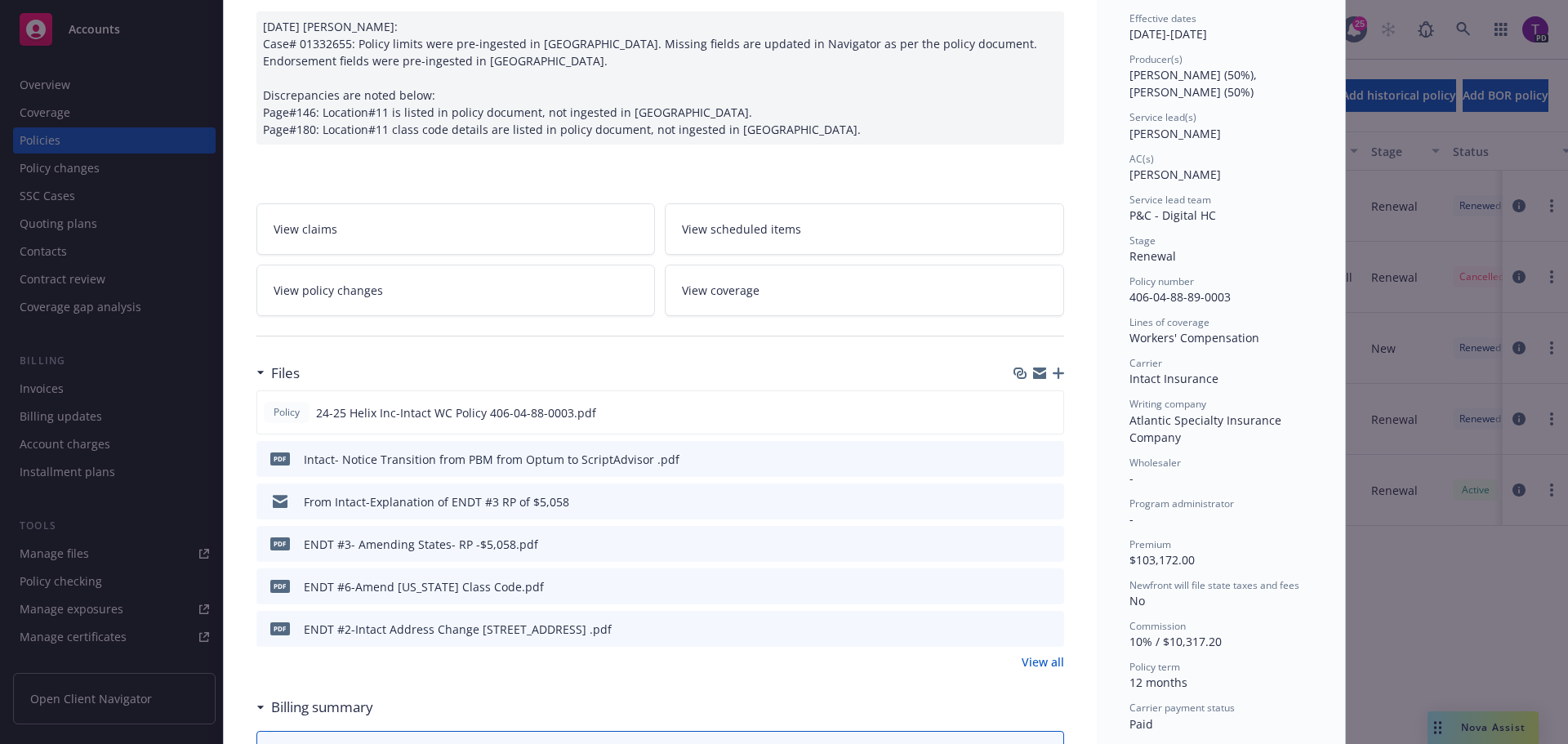
click at [468, 302] on link "View policy changes" at bounding box center [456, 290] width 400 height 51
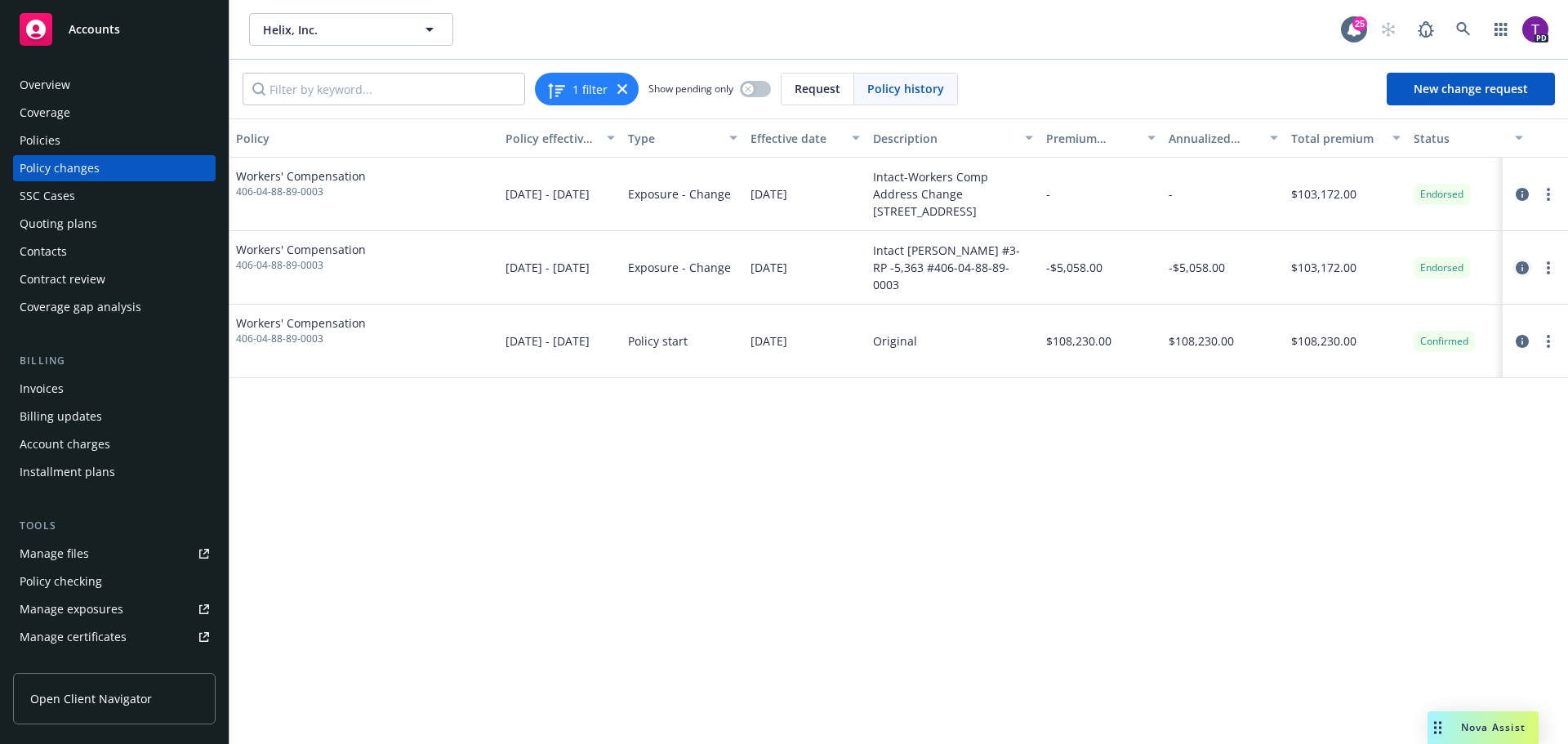
click at [1520, 266] on icon "circleInformation" at bounding box center [1522, 267] width 13 height 13
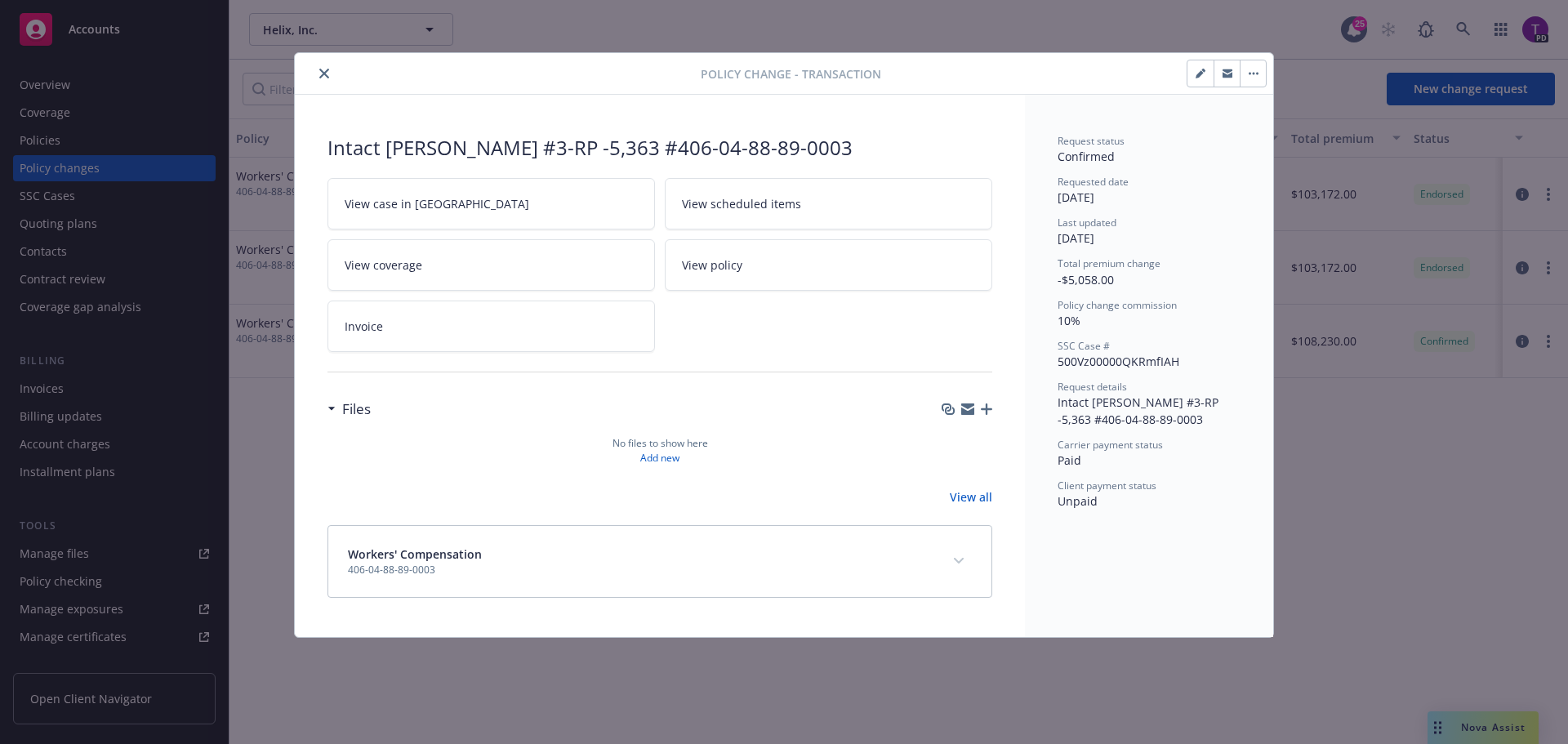
click at [325, 71] on icon "close" at bounding box center [324, 73] width 10 height 10
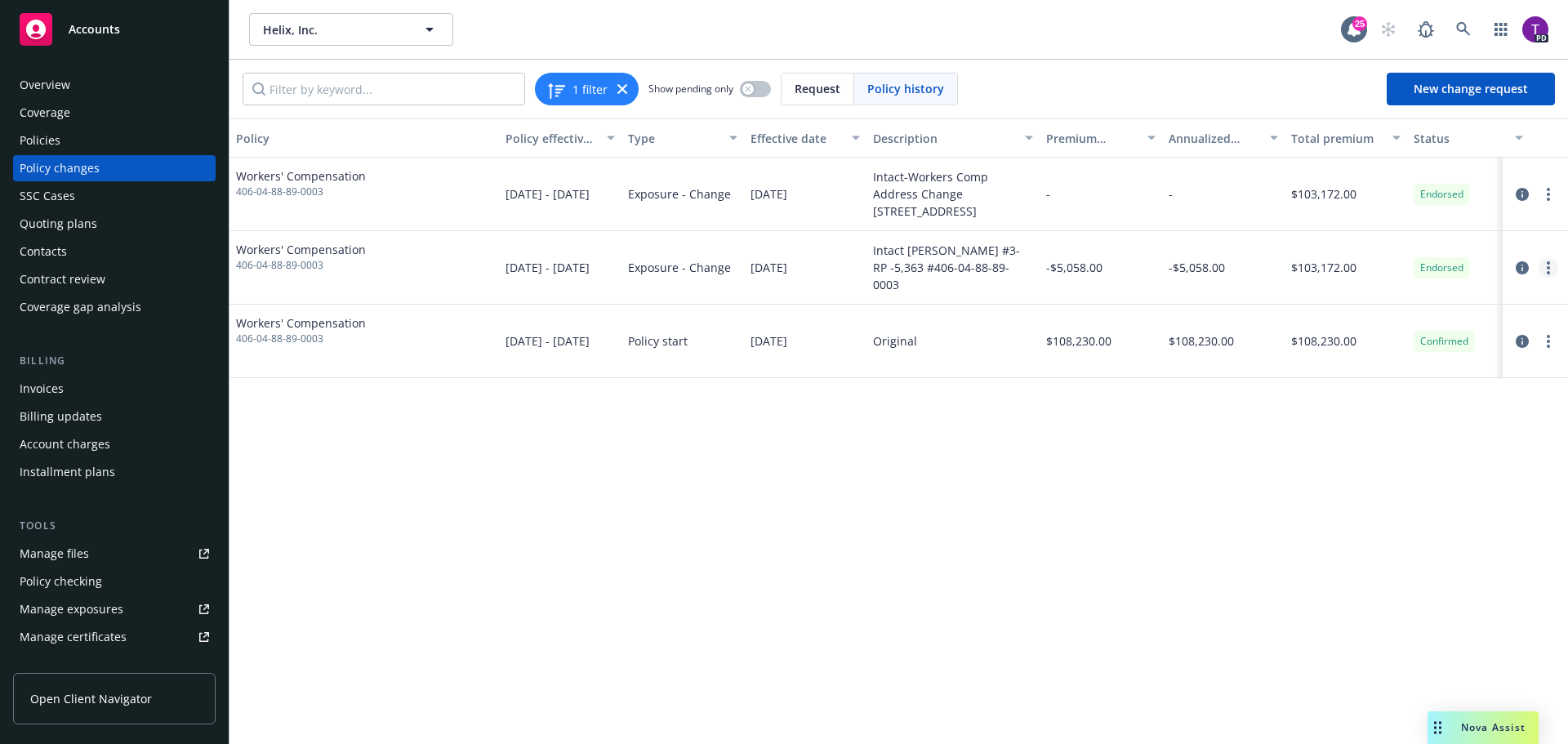
click at [1547, 269] on icon "more" at bounding box center [1549, 267] width 3 height 13
click at [823, 278] on div "[DATE]" at bounding box center [805, 267] width 122 height 74
click at [83, 134] on div "Policies" at bounding box center [115, 141] width 189 height 26
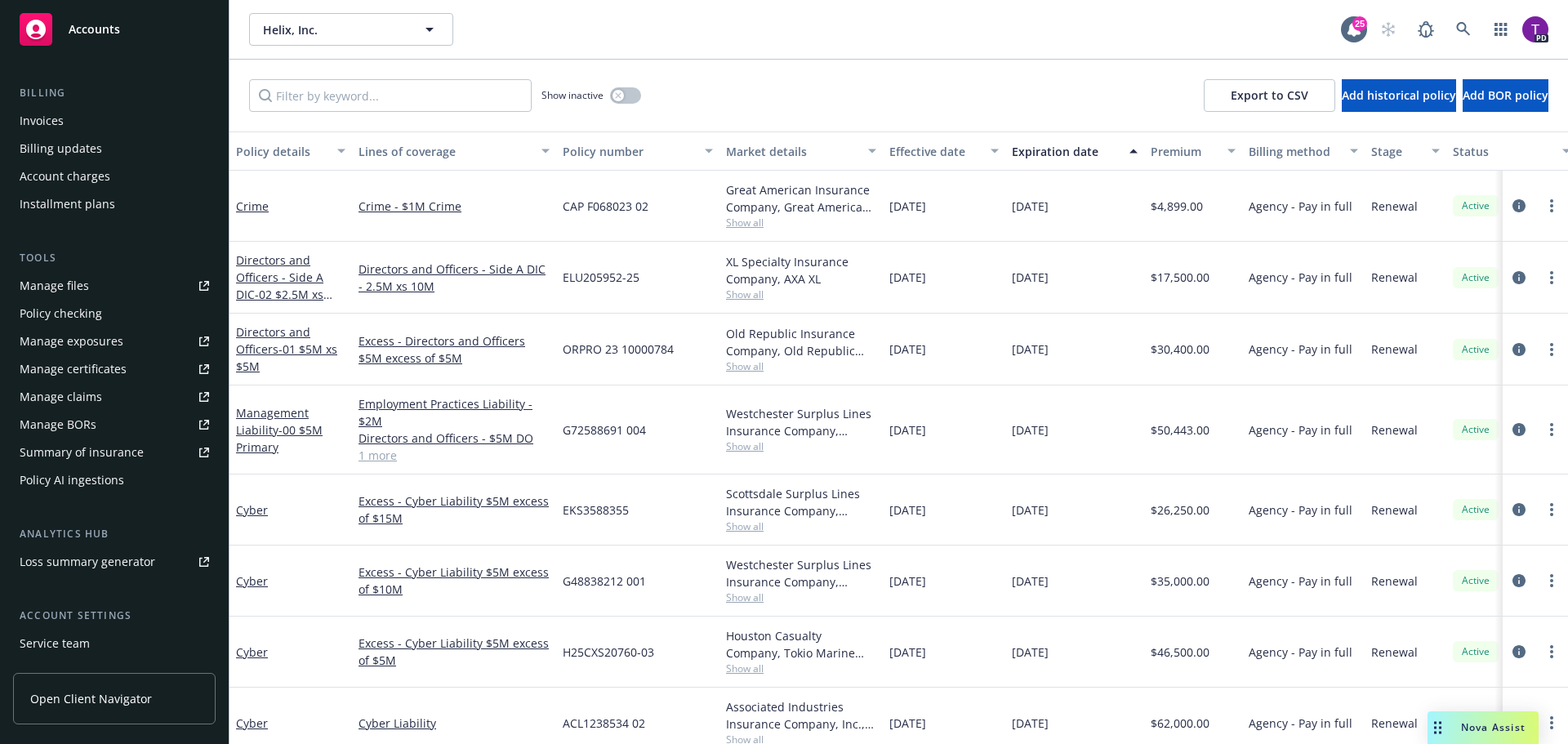
scroll to position [130, 0]
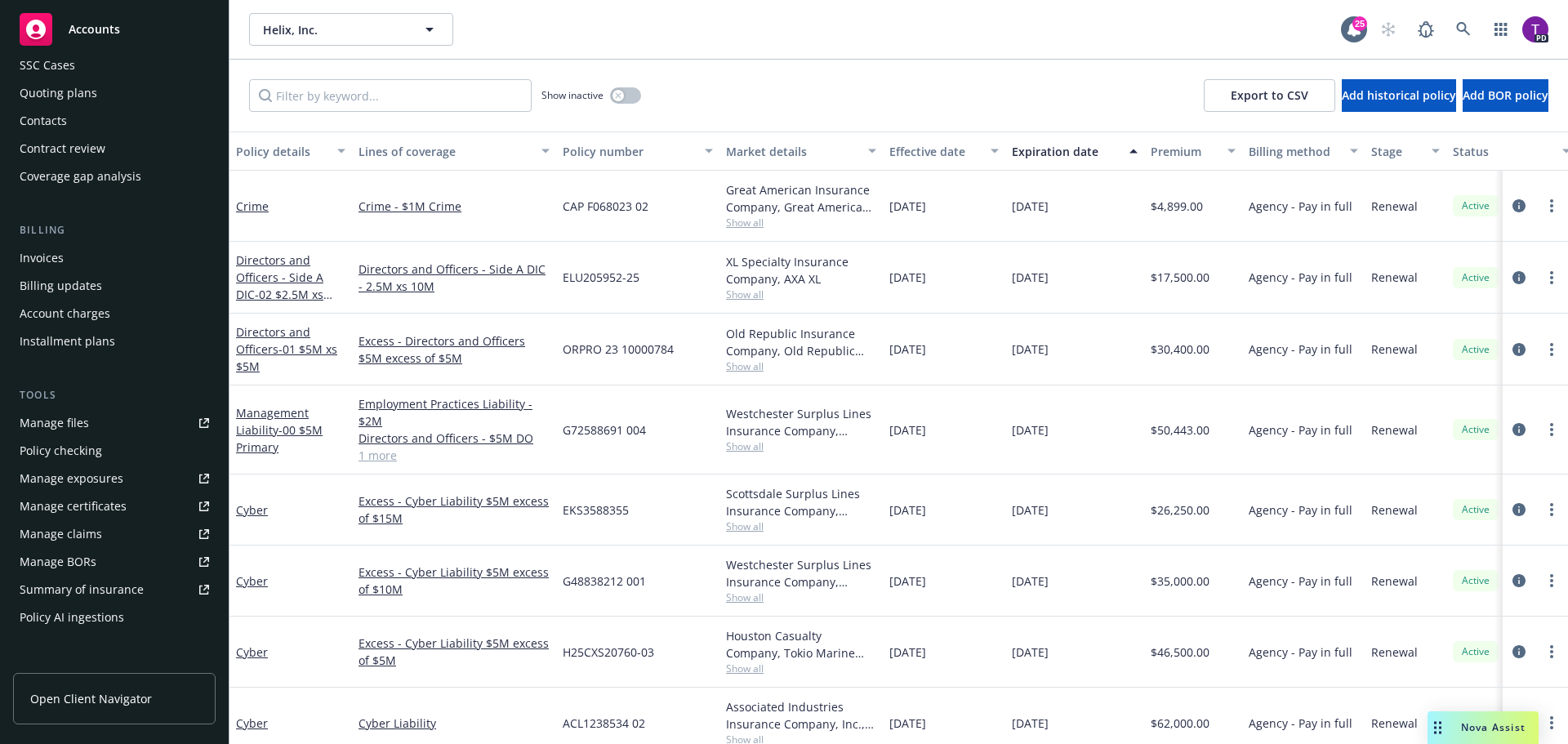
click at [84, 430] on div "Manage files" at bounding box center [55, 423] width 69 height 26
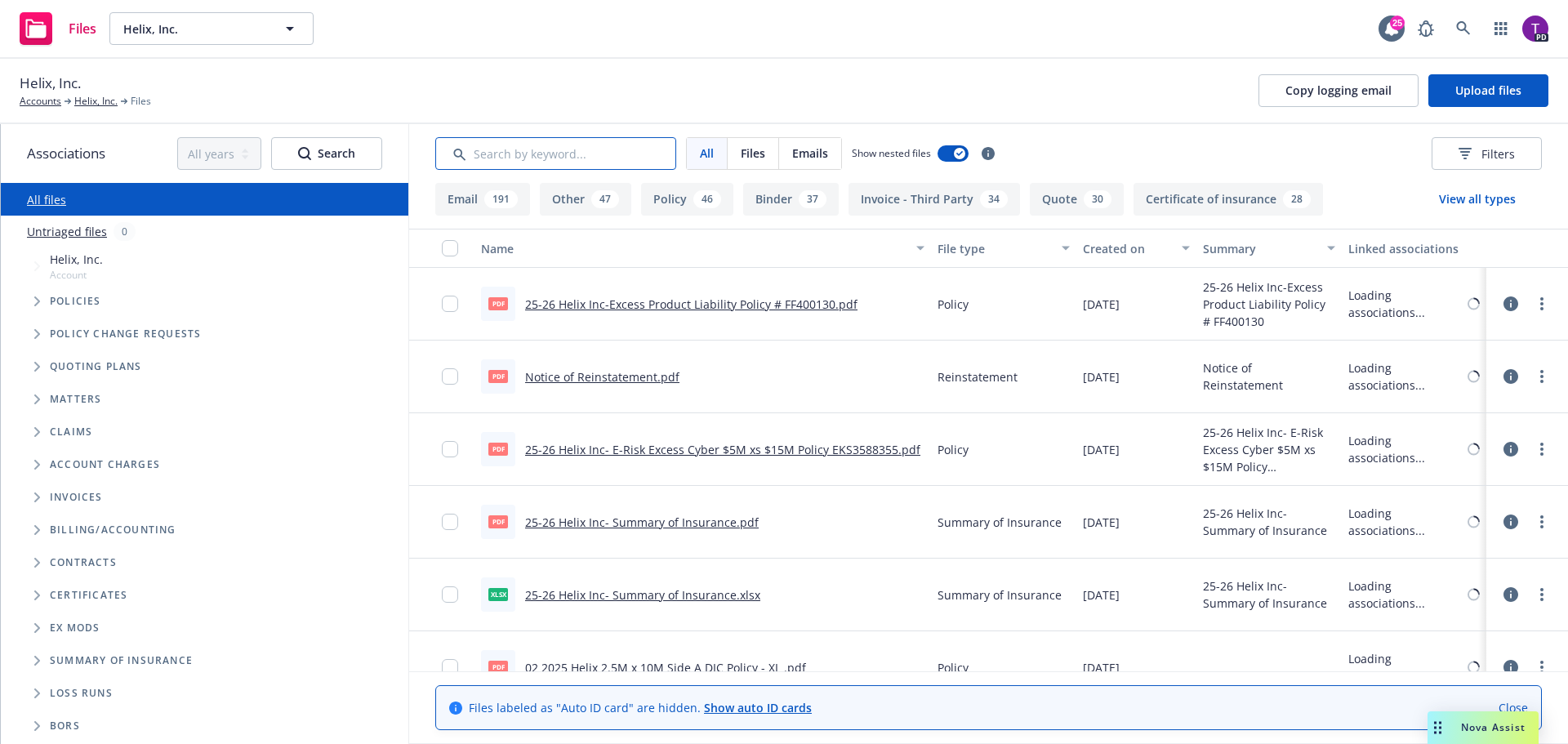
click at [514, 154] on input "Search by keyword..." at bounding box center [555, 154] width 241 height 33
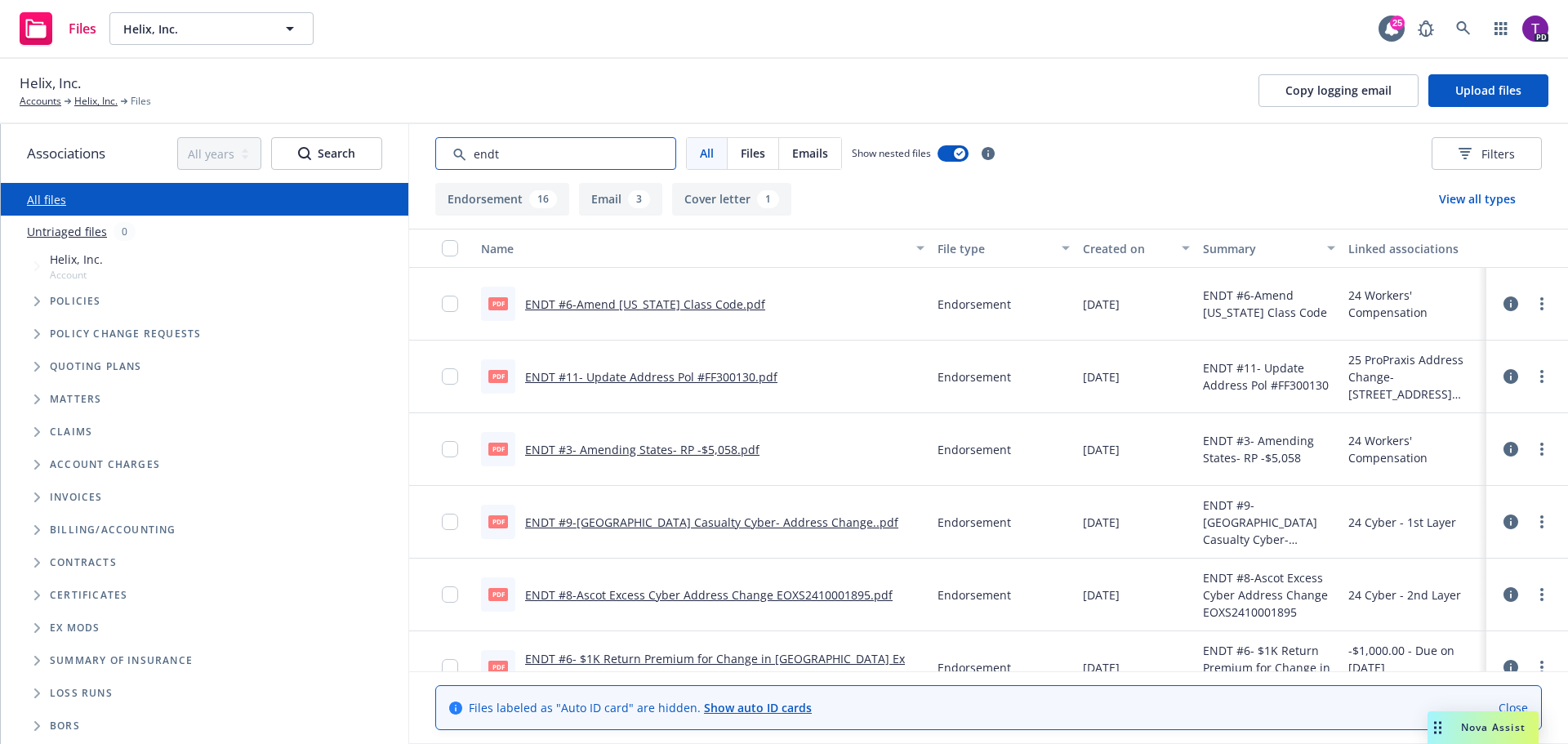
type input "endt"
drag, startPoint x: 557, startPoint y: 155, endPoint x: 424, endPoint y: 171, distance: 134.0
click at [424, 171] on div "All Files Emails Show nested files Filters" at bounding box center [989, 154] width 1159 height 59
